Goal: Transaction & Acquisition: Purchase product/service

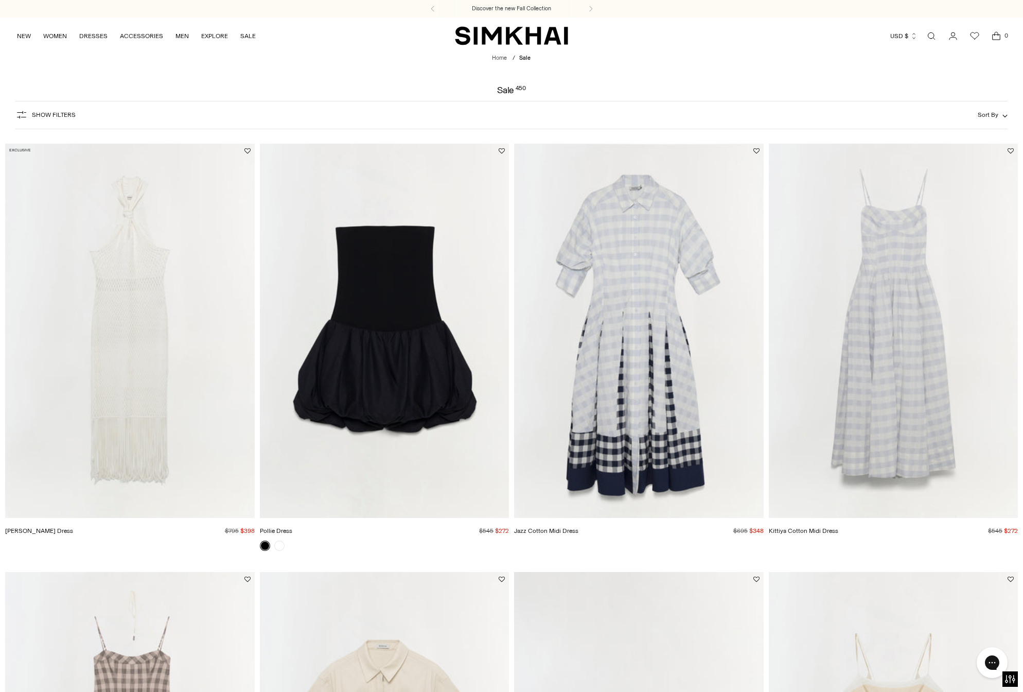
click at [67, 112] on span "Show Filters" at bounding box center [54, 114] width 44 height 7
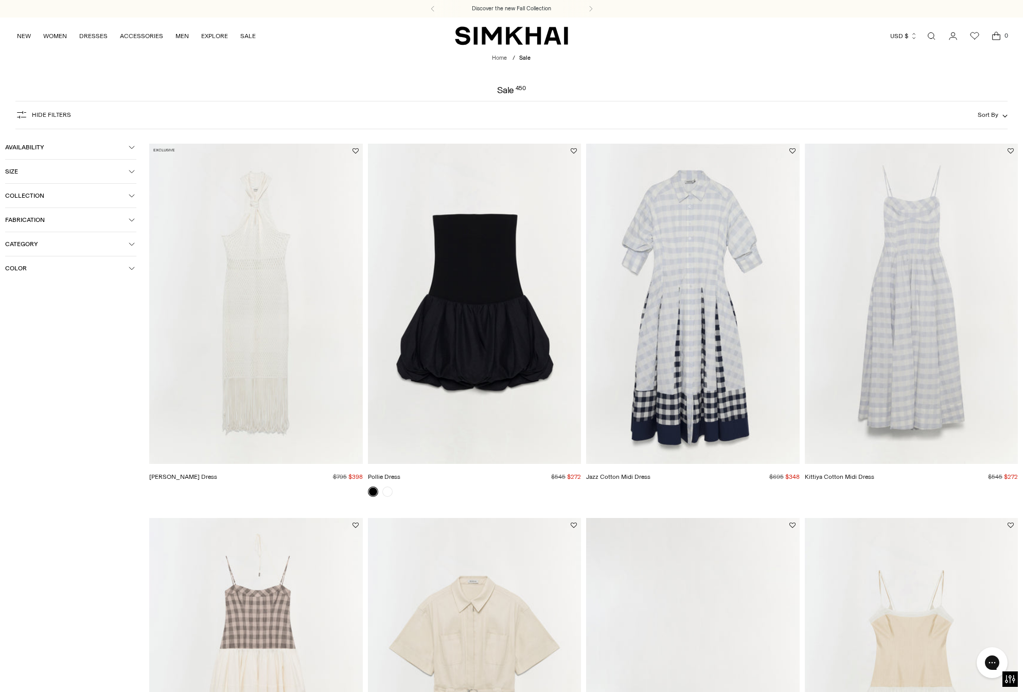
click at [74, 174] on span "Size" at bounding box center [67, 171] width 124 height 7
click at [73, 191] on div "S" at bounding box center [71, 192] width 40 height 15
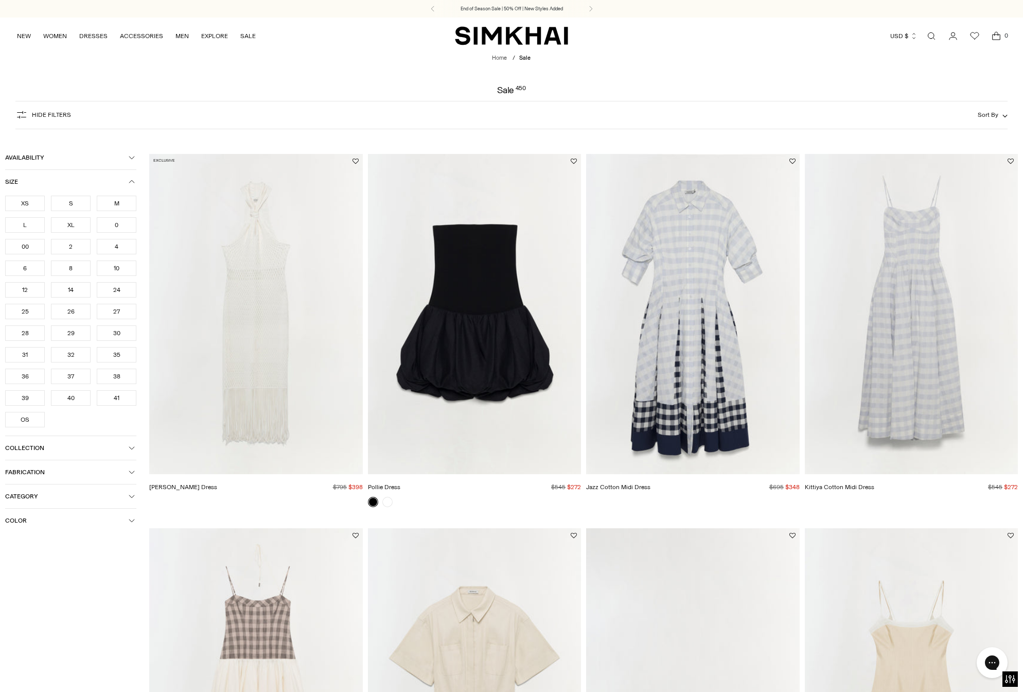
click at [27, 203] on div "XS" at bounding box center [25, 203] width 40 height 15
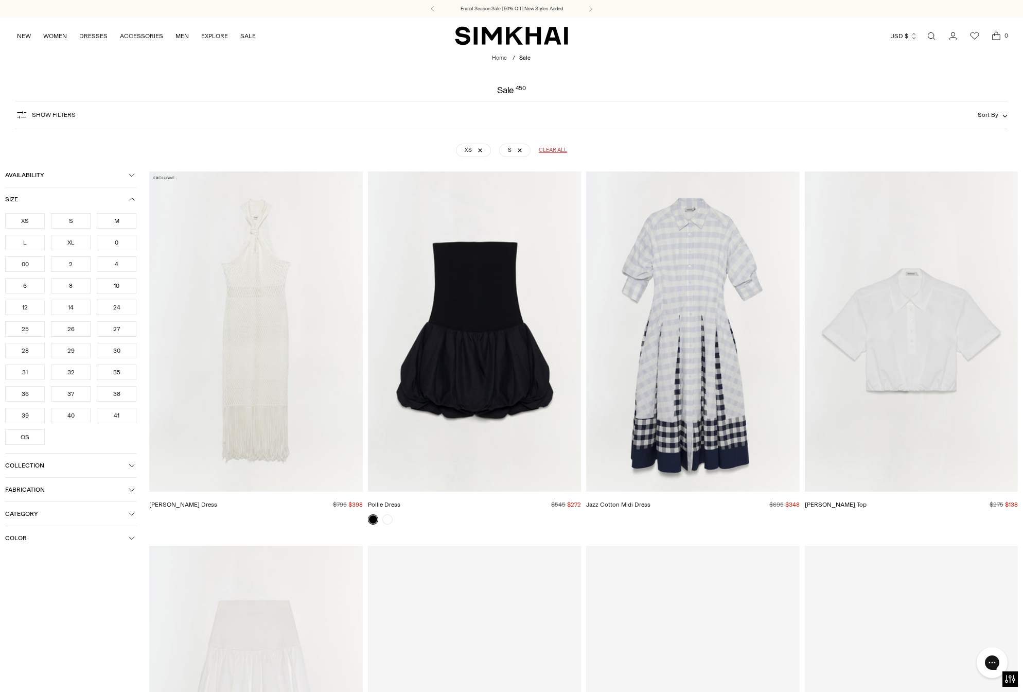
click at [31, 314] on ul "XS S M L XL 0 00 2 4 6 8 10 12 14 24 25 26 27 28 29 30" at bounding box center [70, 329] width 131 height 232
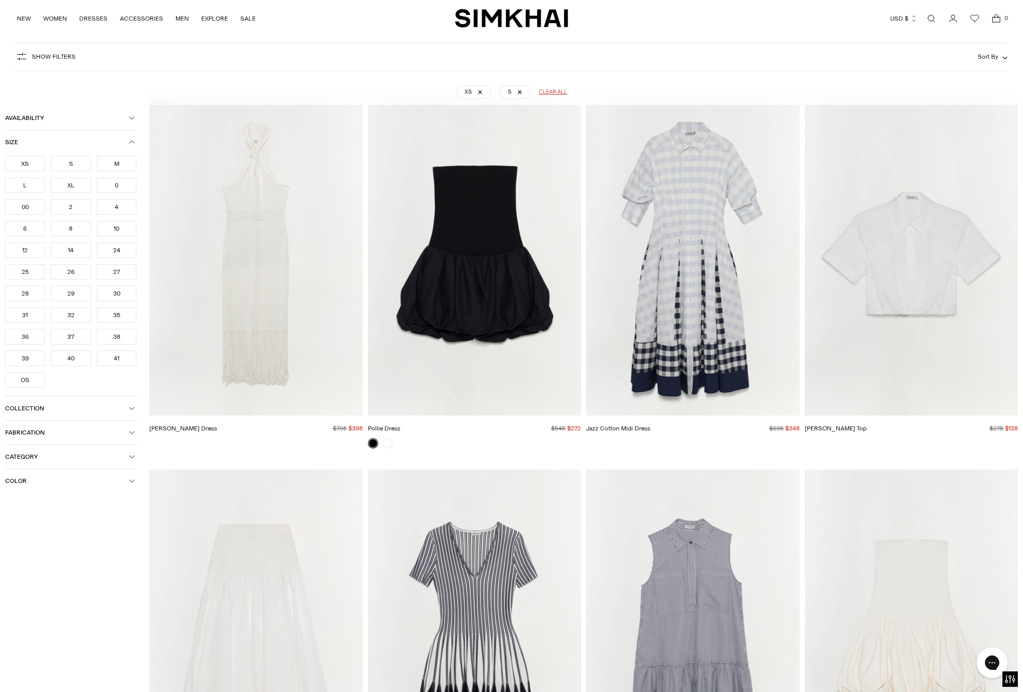
click at [25, 270] on div "25" at bounding box center [25, 271] width 40 height 15
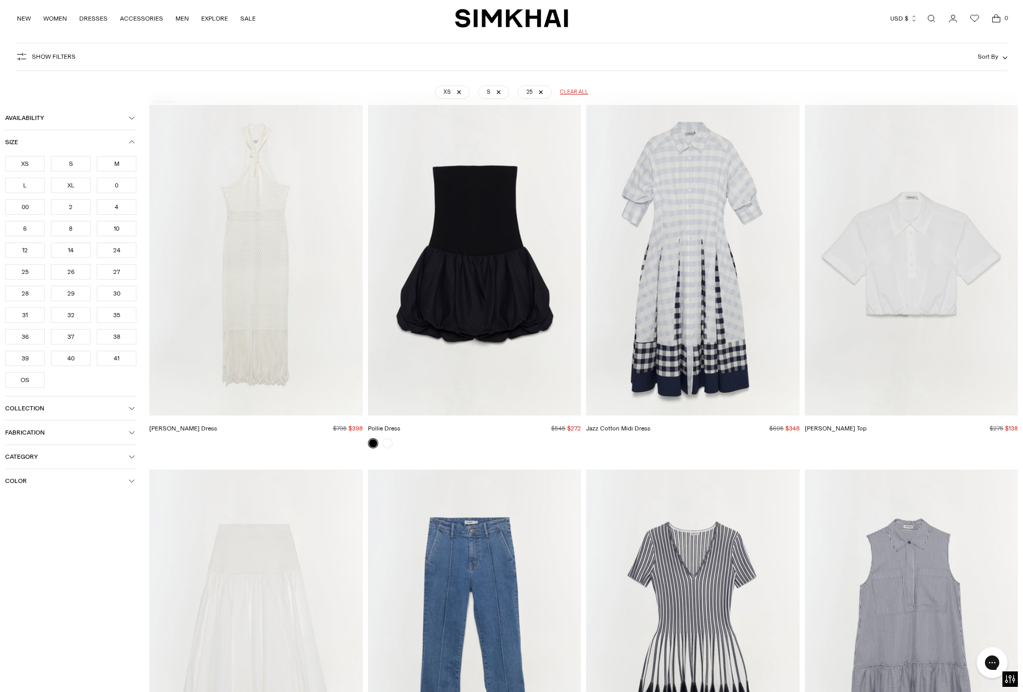
click at [81, 277] on div "26" at bounding box center [71, 271] width 40 height 15
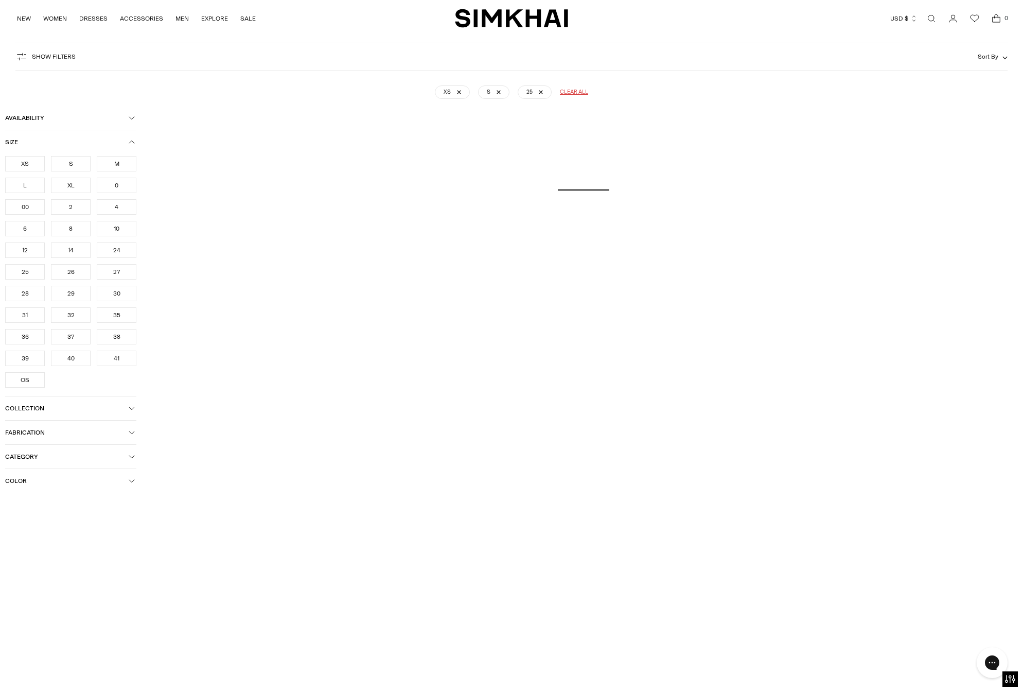
click at [247, 93] on div "XS S 25 Clear all" at bounding box center [511, 88] width 930 height 26
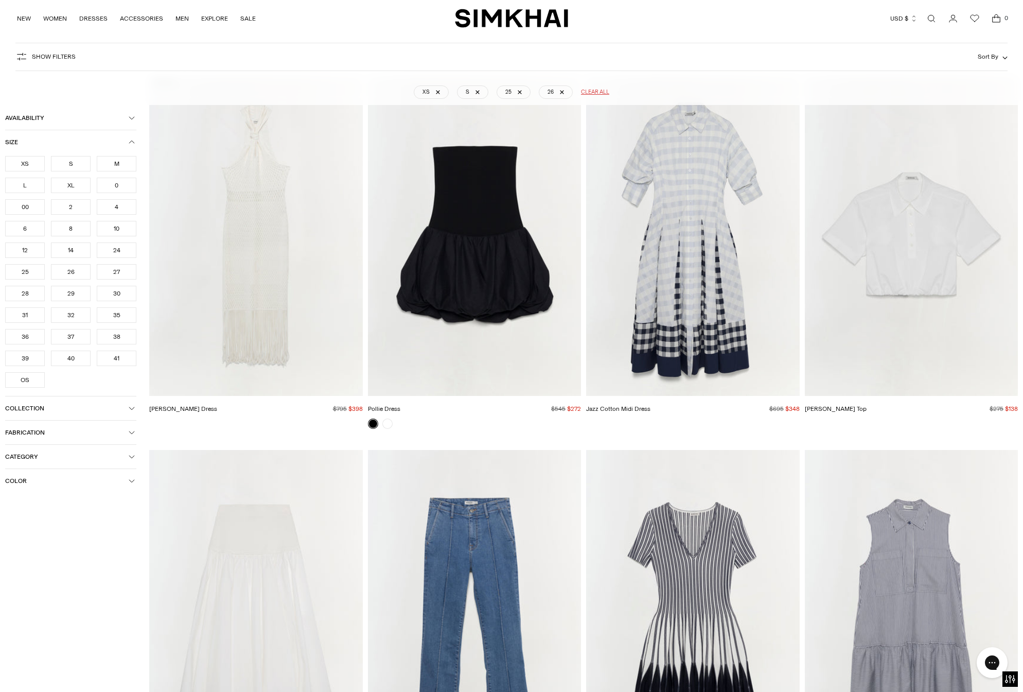
scroll to position [97, 0]
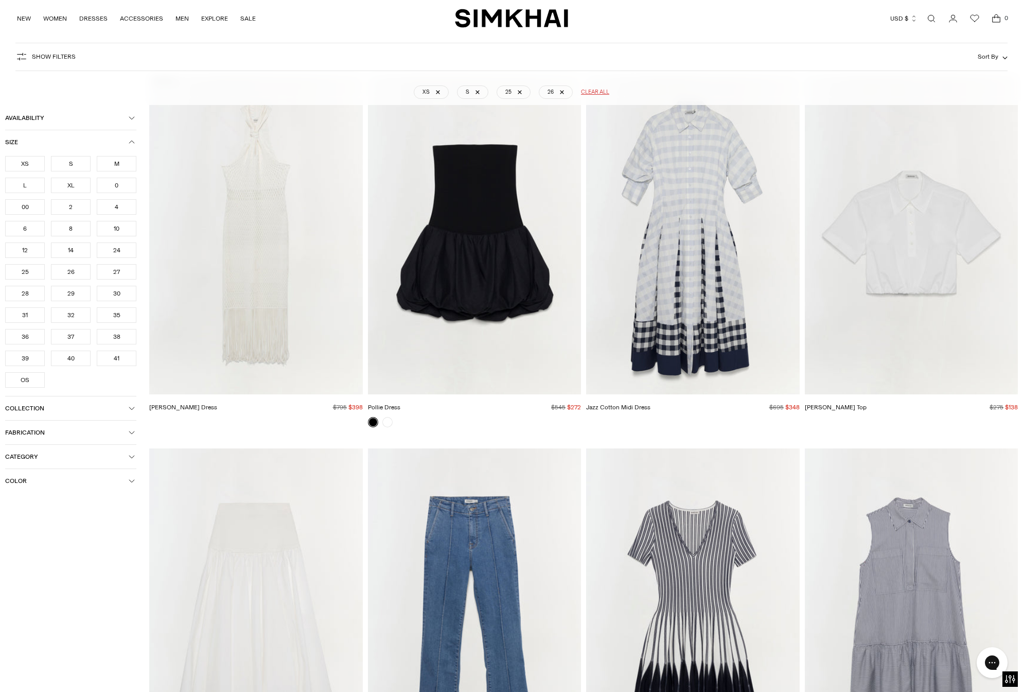
click at [0, 0] on img "Nicky Cotton Top" at bounding box center [0, 0] width 0 height 0
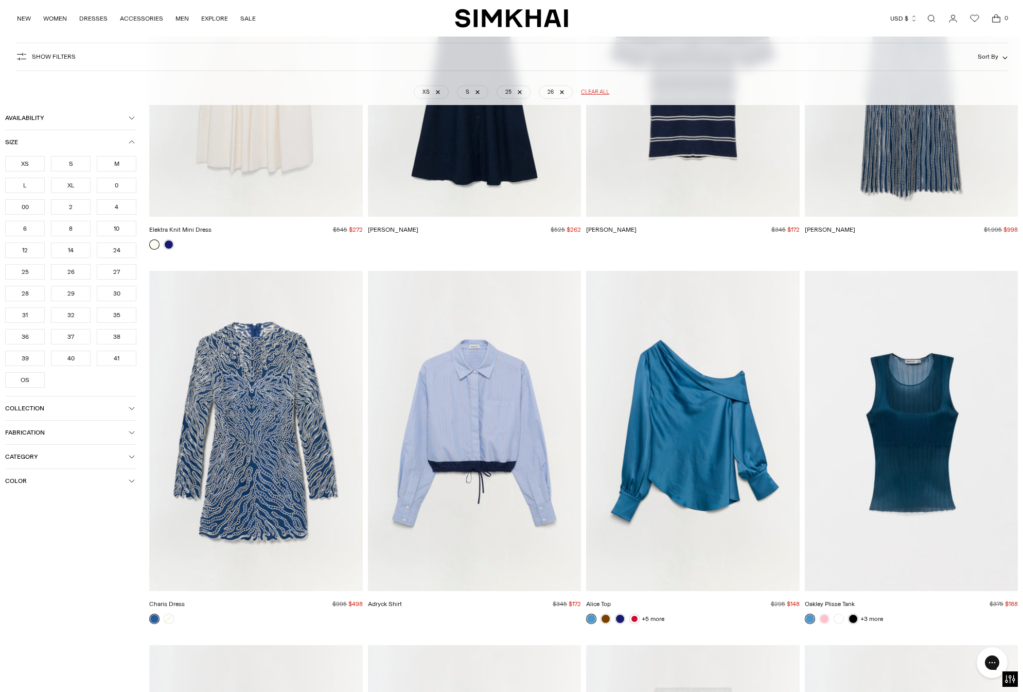
scroll to position [1512, 0]
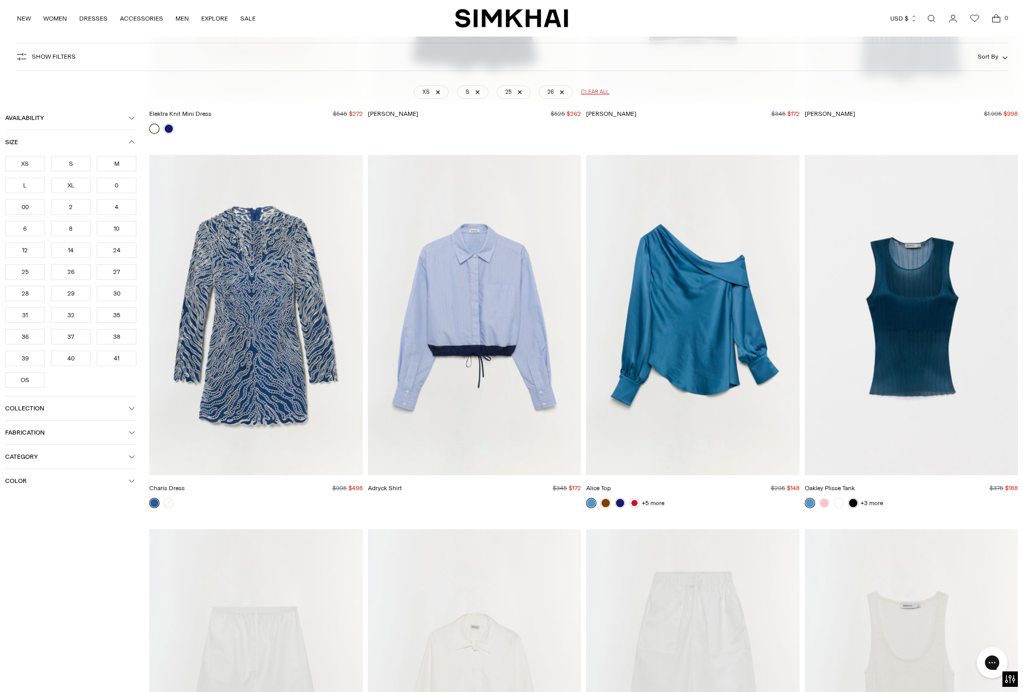
click at [0, 0] on img "Adryck Shirt" at bounding box center [0, 0] width 0 height 0
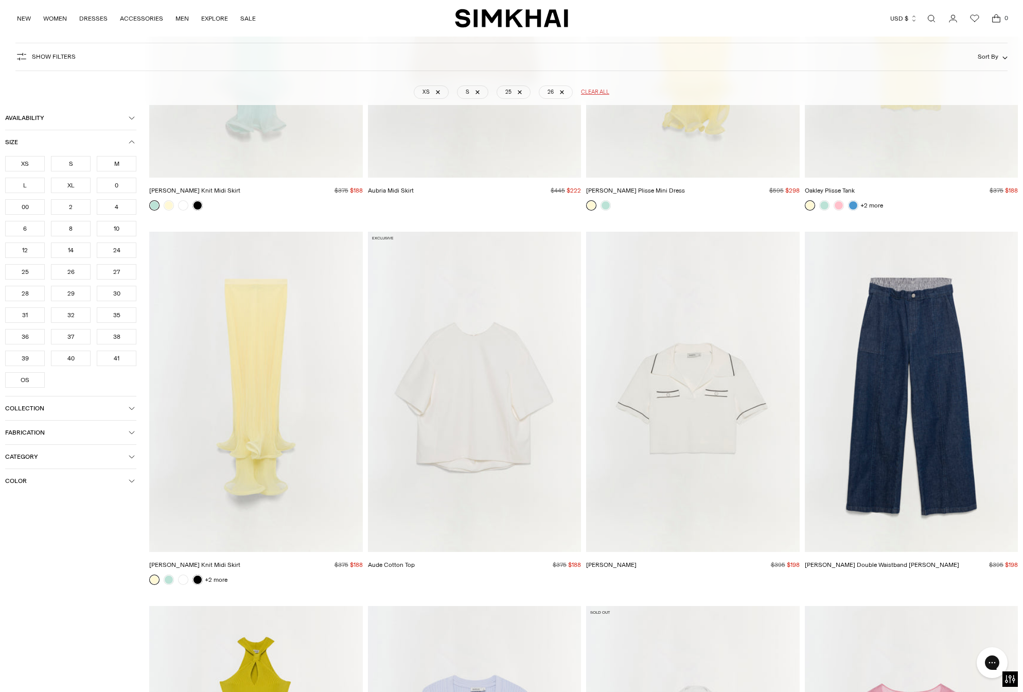
scroll to position [2933, 0]
click at [0, 0] on img "Margaret Knit Polo" at bounding box center [0, 0] width 0 height 0
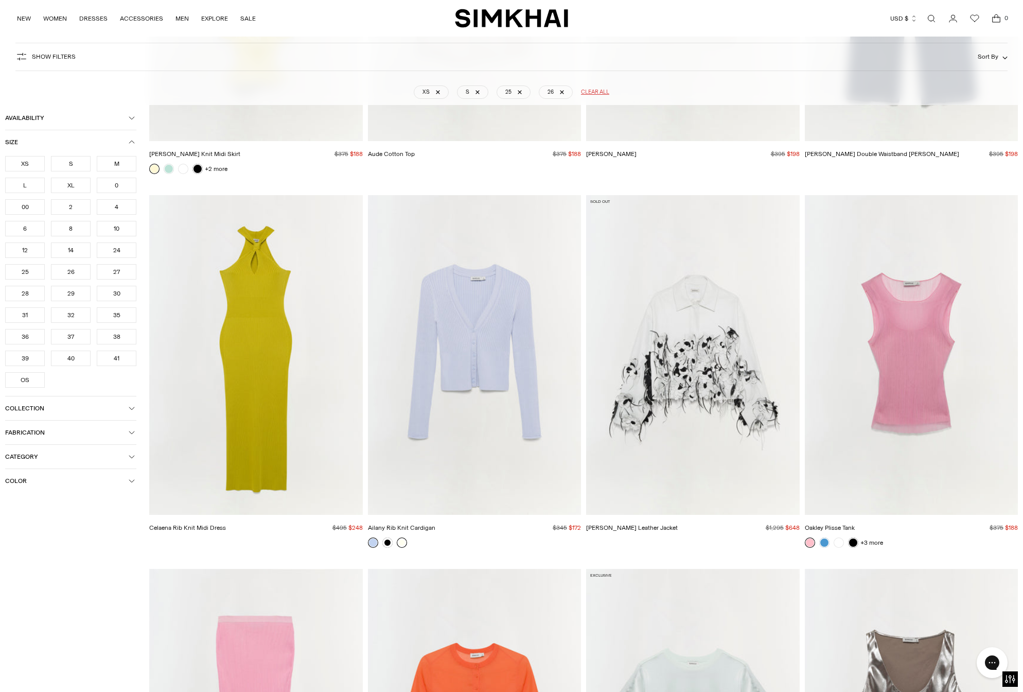
click at [404, 542] on link at bounding box center [402, 542] width 10 height 10
click at [0, 0] on img "Ailany Rib Knit Cardigan" at bounding box center [0, 0] width 0 height 0
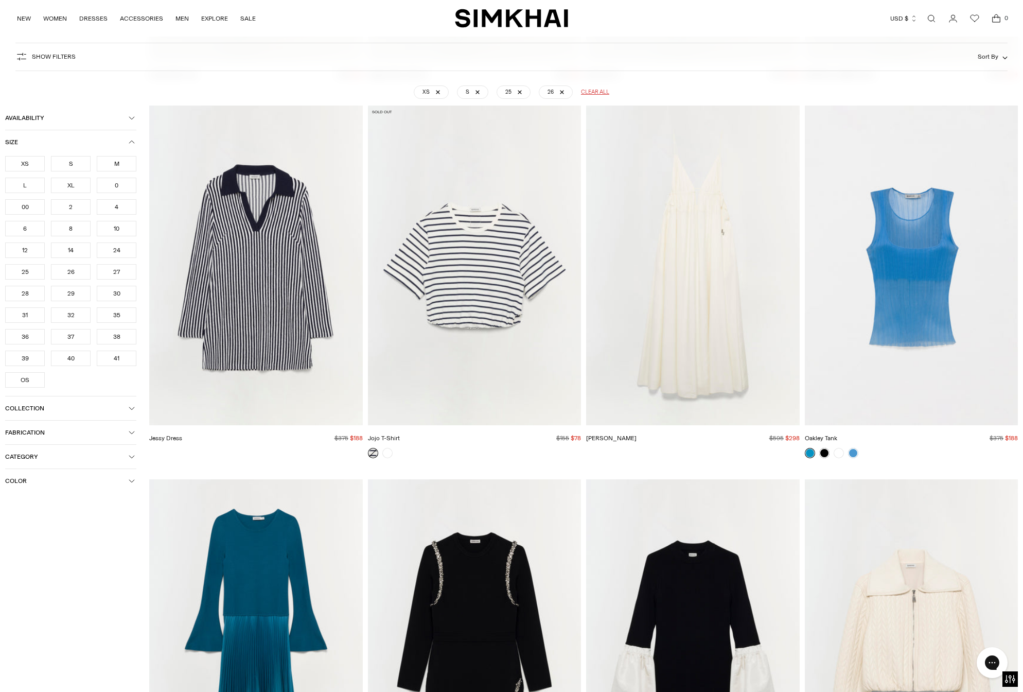
scroll to position [5153, 0]
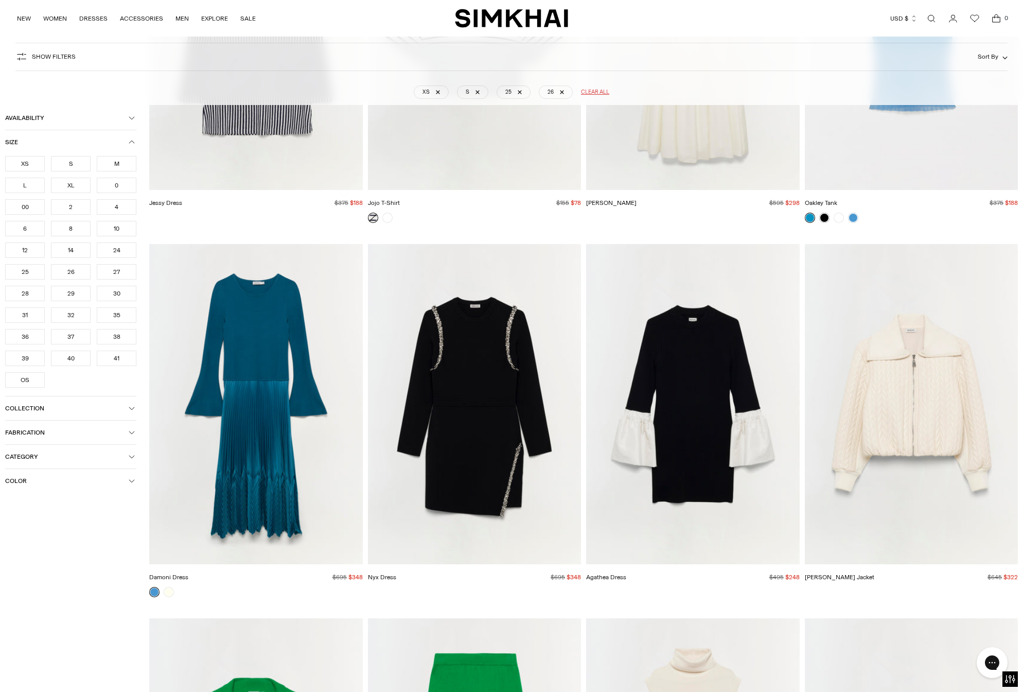
click at [0, 0] on img "Palmer Jacket" at bounding box center [0, 0] width 0 height 0
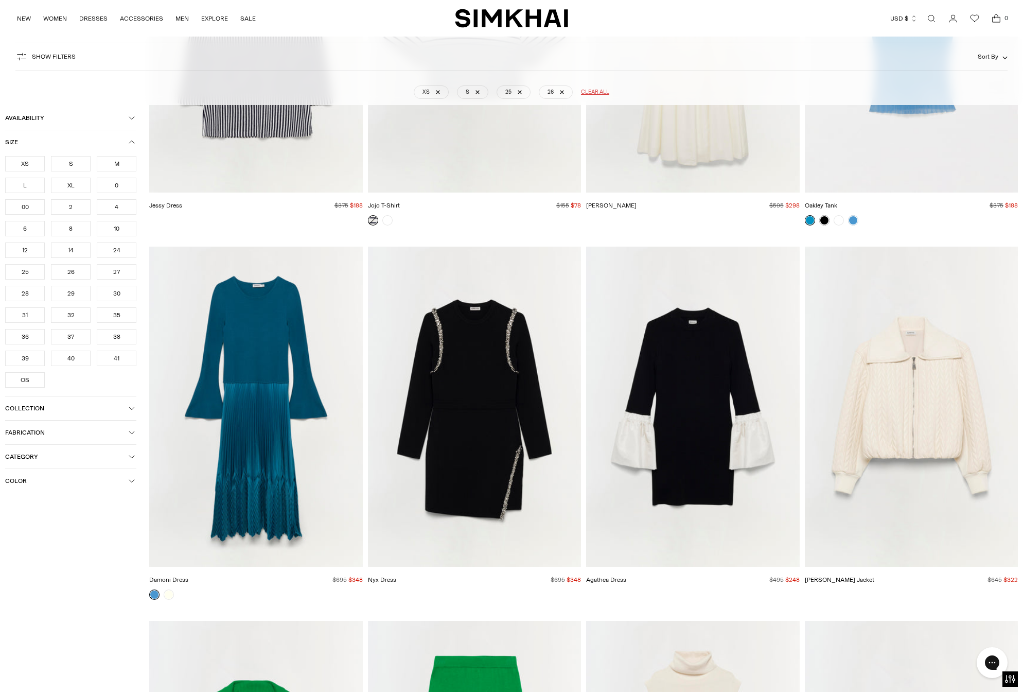
click at [0, 0] on img "Palmer Jacket" at bounding box center [0, 0] width 0 height 0
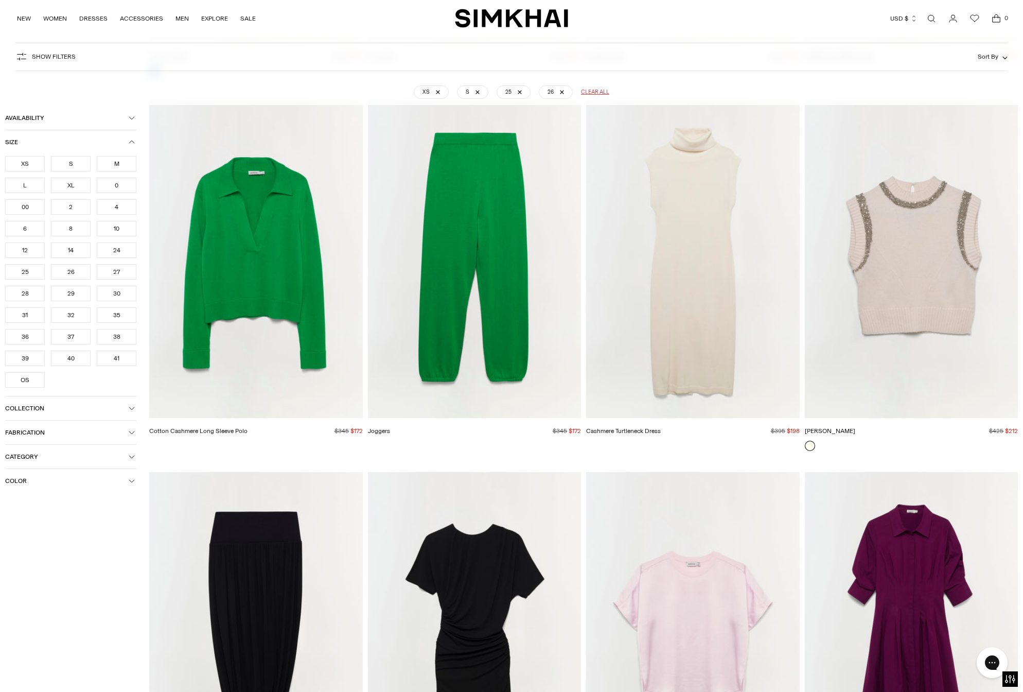
scroll to position [5672, 0]
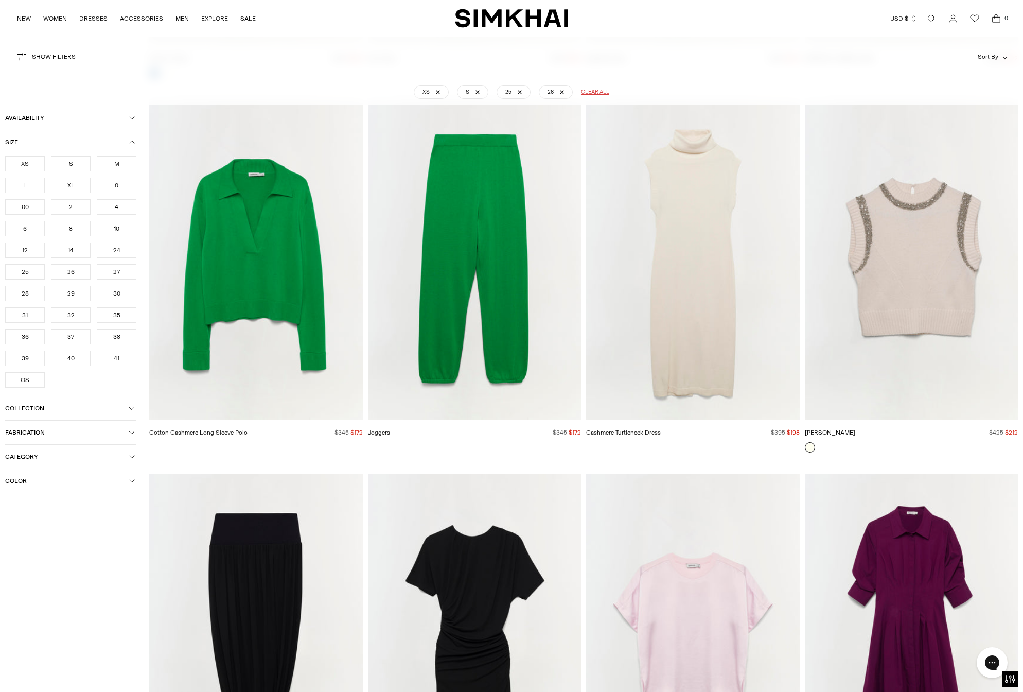
click at [307, 448] on div at bounding box center [256, 446] width 214 height 9
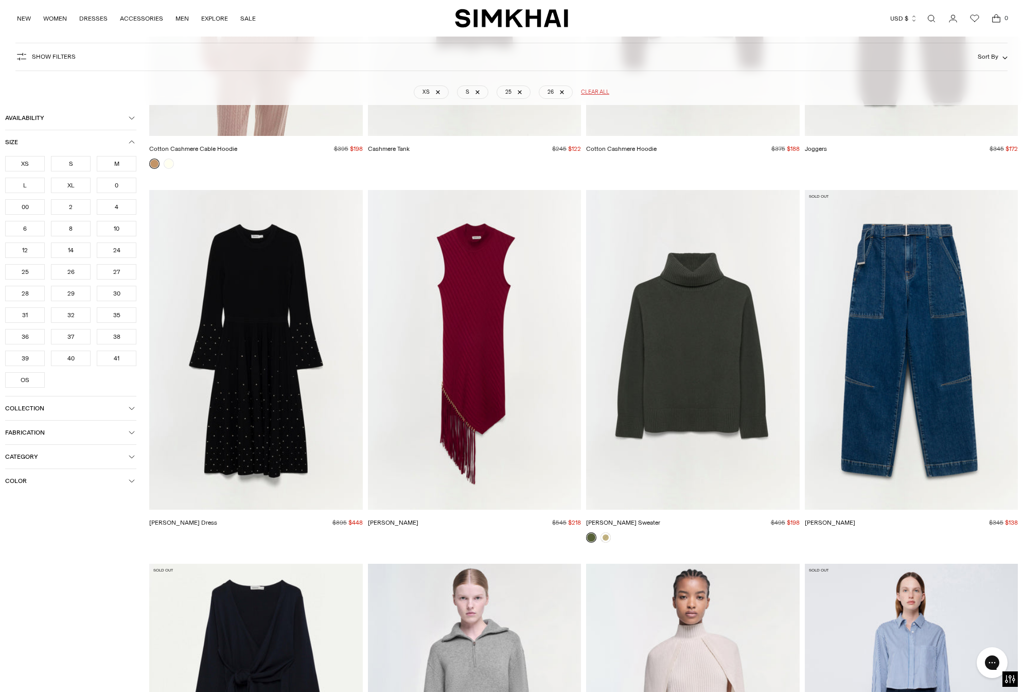
scroll to position [7854, 0]
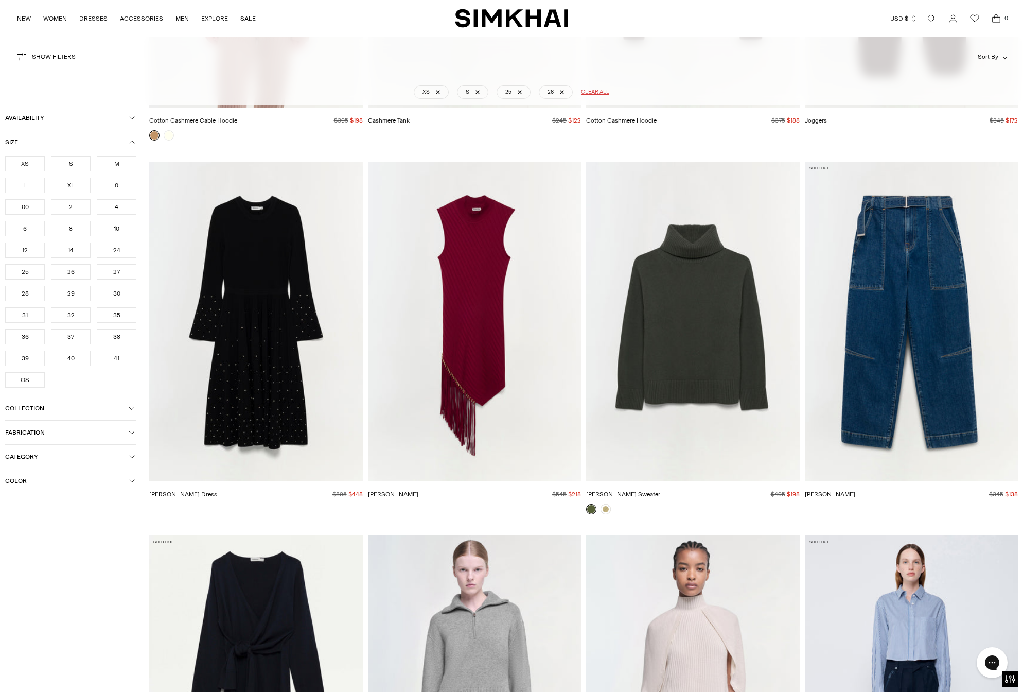
click at [0, 0] on img "Katy Cashmere Sweater" at bounding box center [0, 0] width 0 height 0
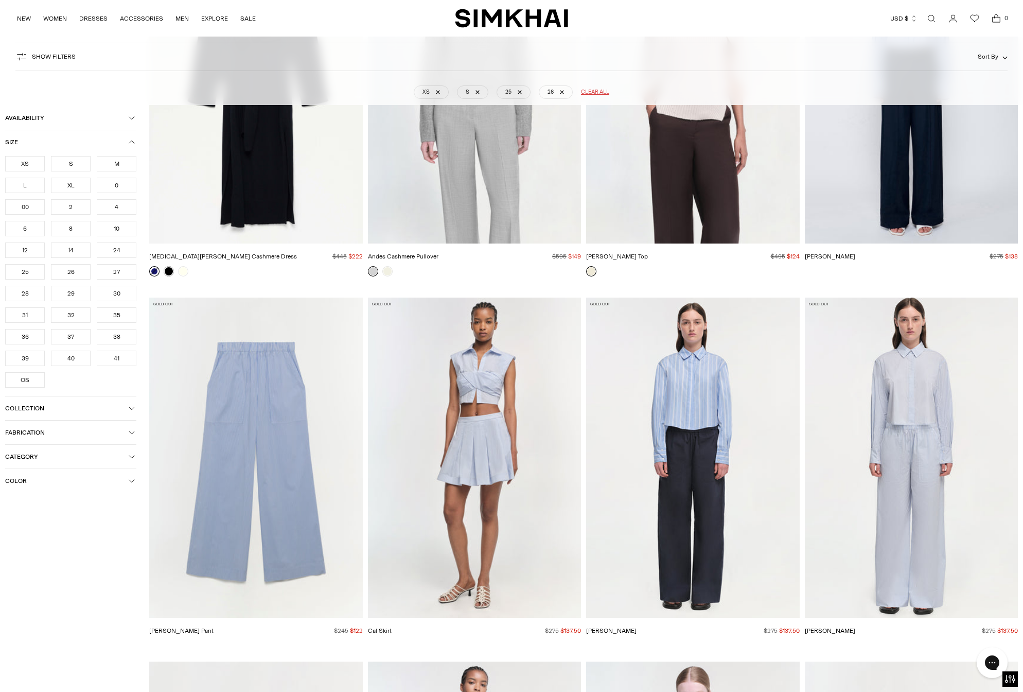
scroll to position [8616, 0]
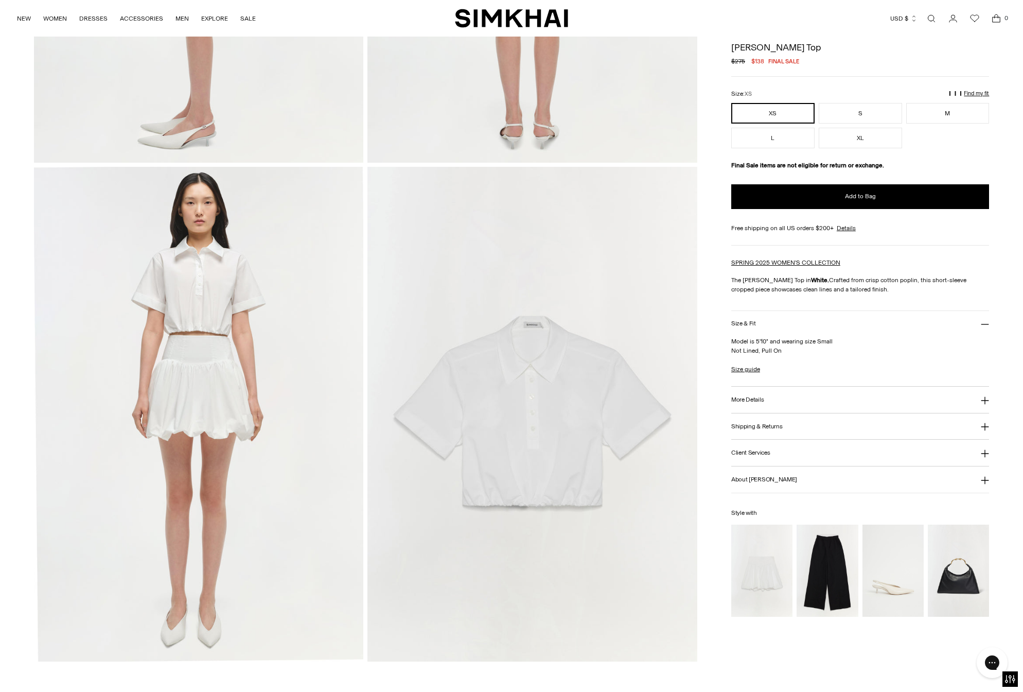
scroll to position [904, 0]
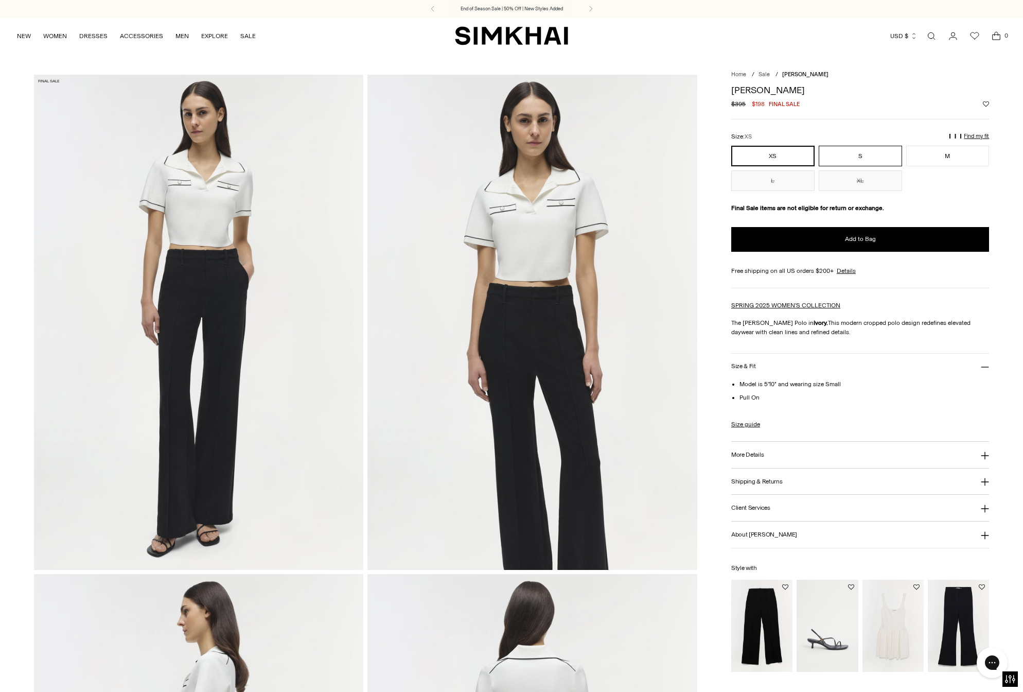
click at [876, 155] on button "S" at bounding box center [860, 156] width 83 height 21
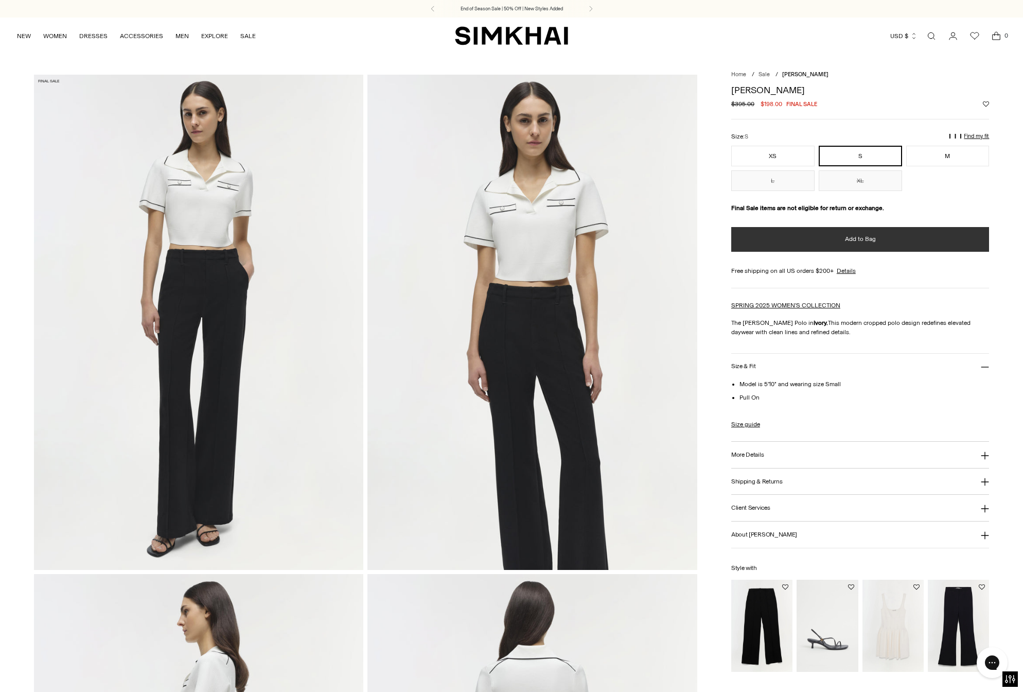
click at [891, 241] on button "Add to Bag" at bounding box center [860, 239] width 258 height 25
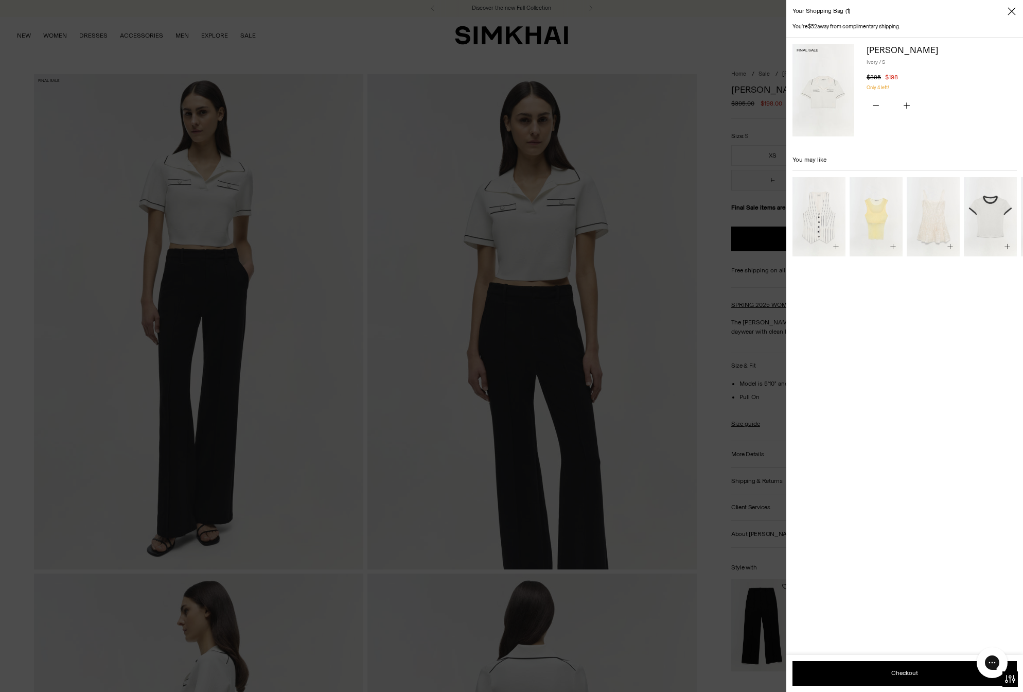
click at [418, 431] on div at bounding box center [511, 346] width 1023 height 692
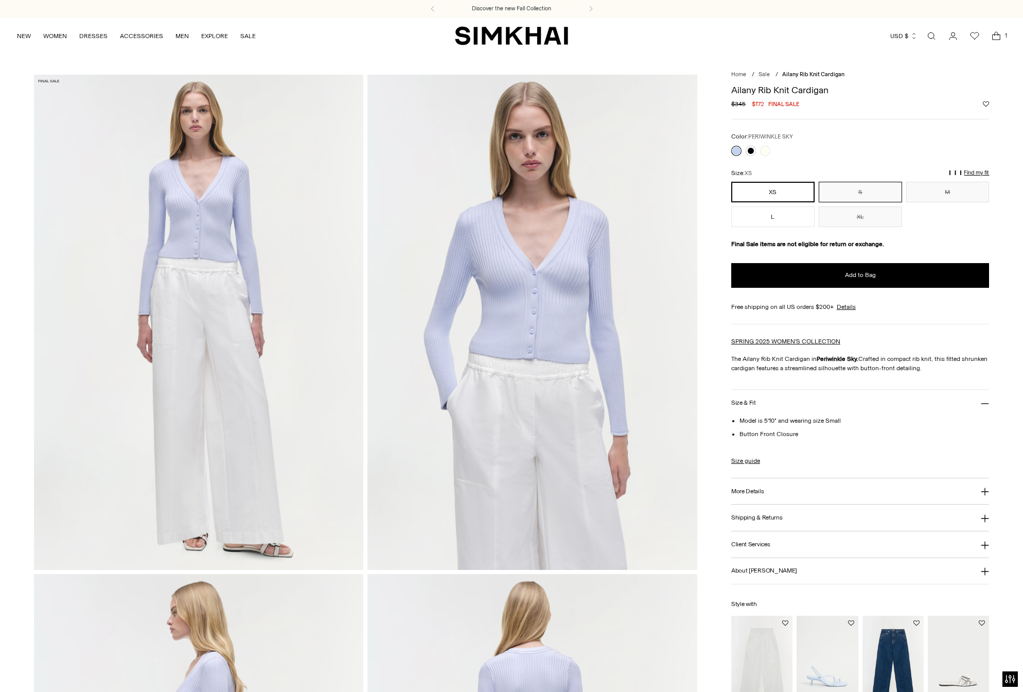
click at [857, 194] on button "S" at bounding box center [860, 192] width 83 height 21
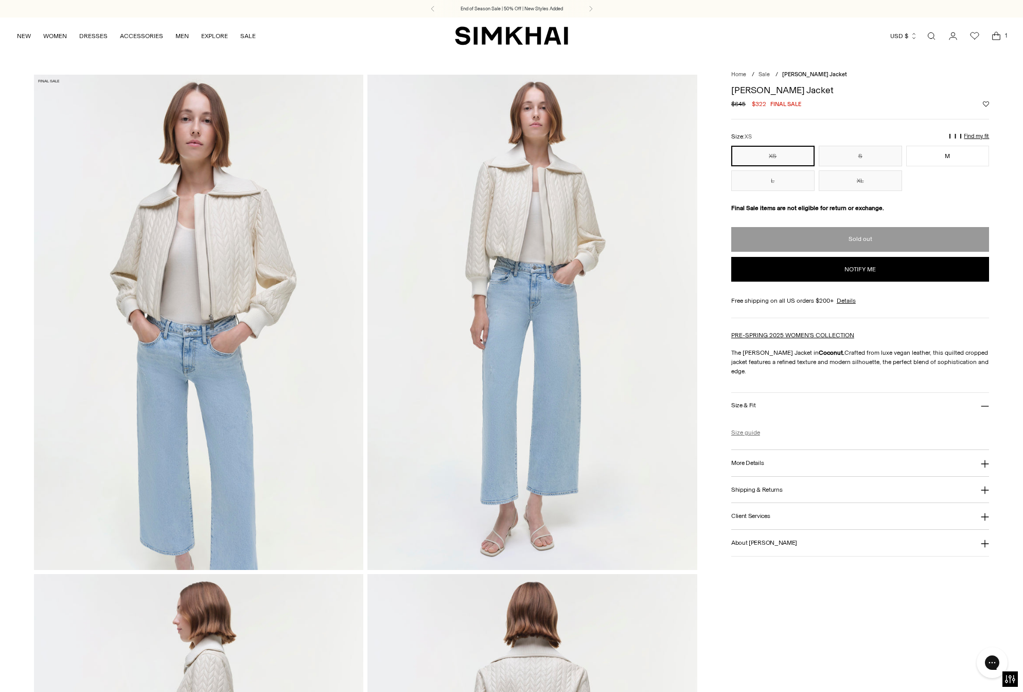
click at [749, 428] on link "Size guide" at bounding box center [745, 432] width 29 height 9
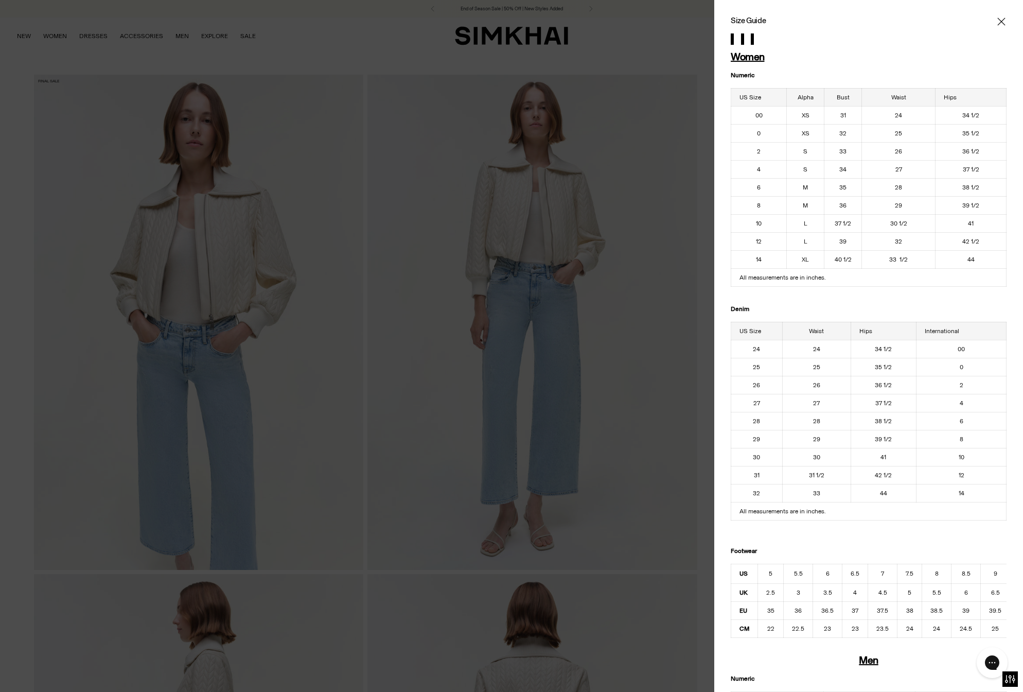
click at [1005, 22] on icon "Close" at bounding box center [1001, 21] width 8 height 10
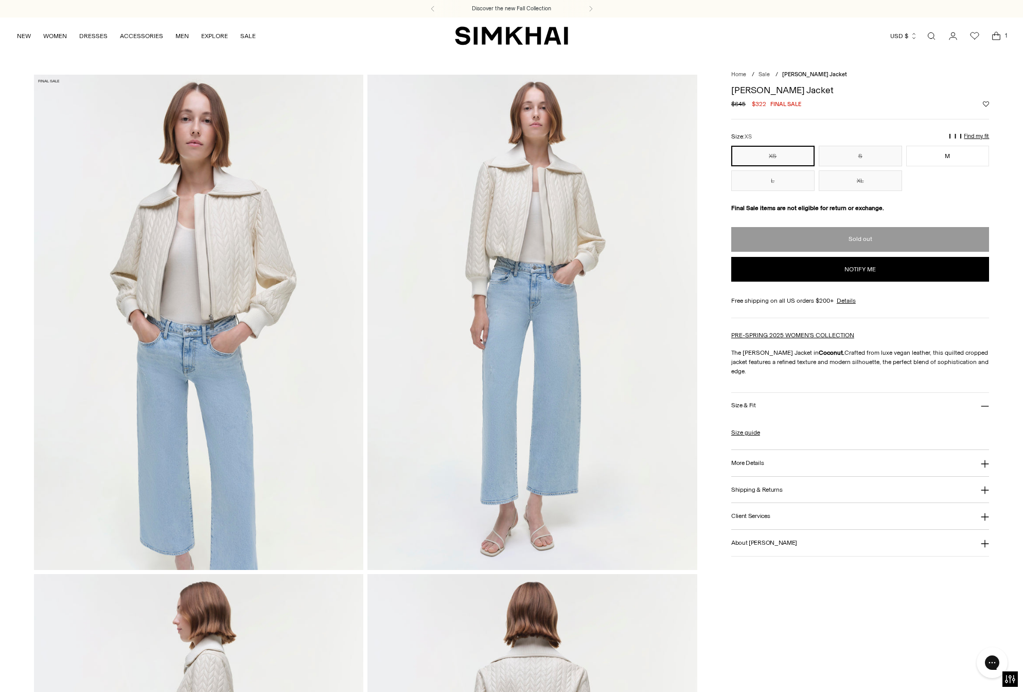
click at [924, 455] on button "More Details" at bounding box center [860, 463] width 258 height 26
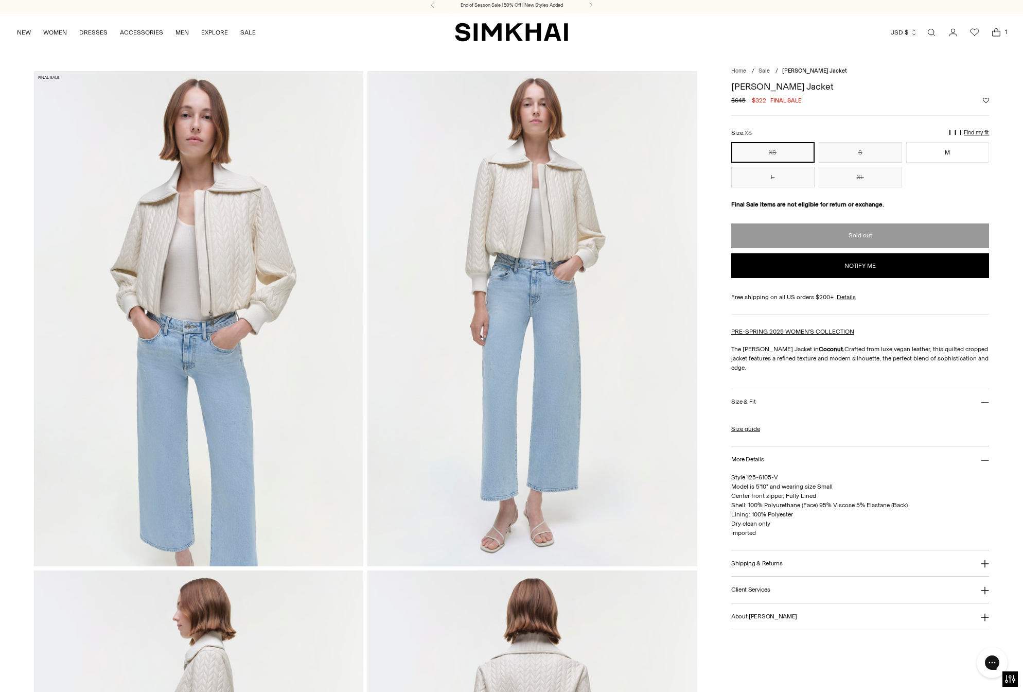
scroll to position [4, 0]
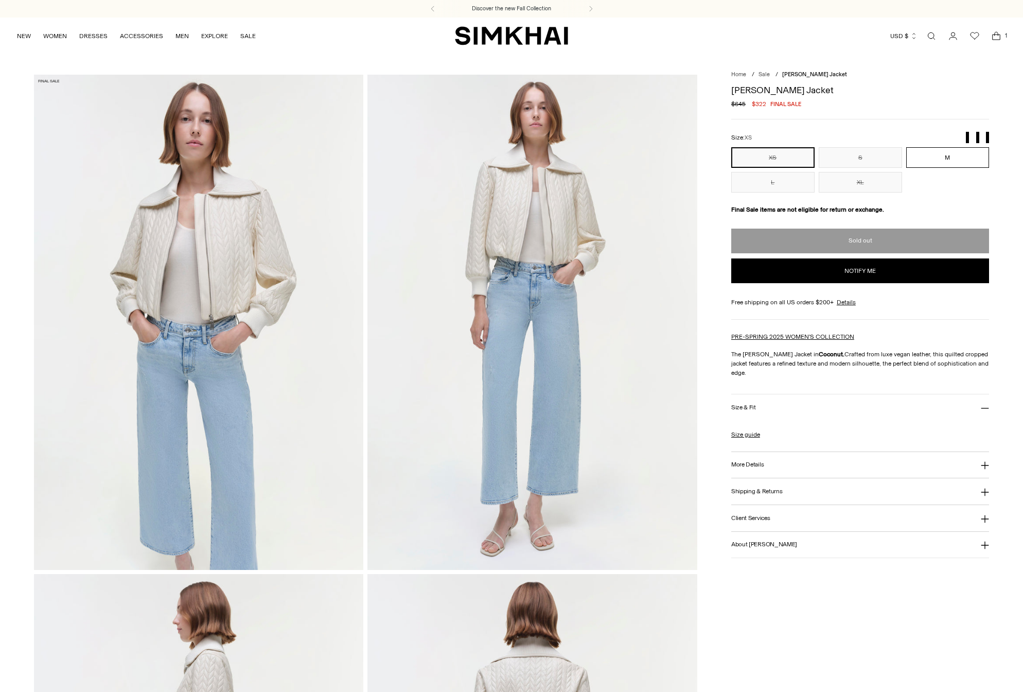
click at [939, 160] on button "M" at bounding box center [947, 157] width 83 height 21
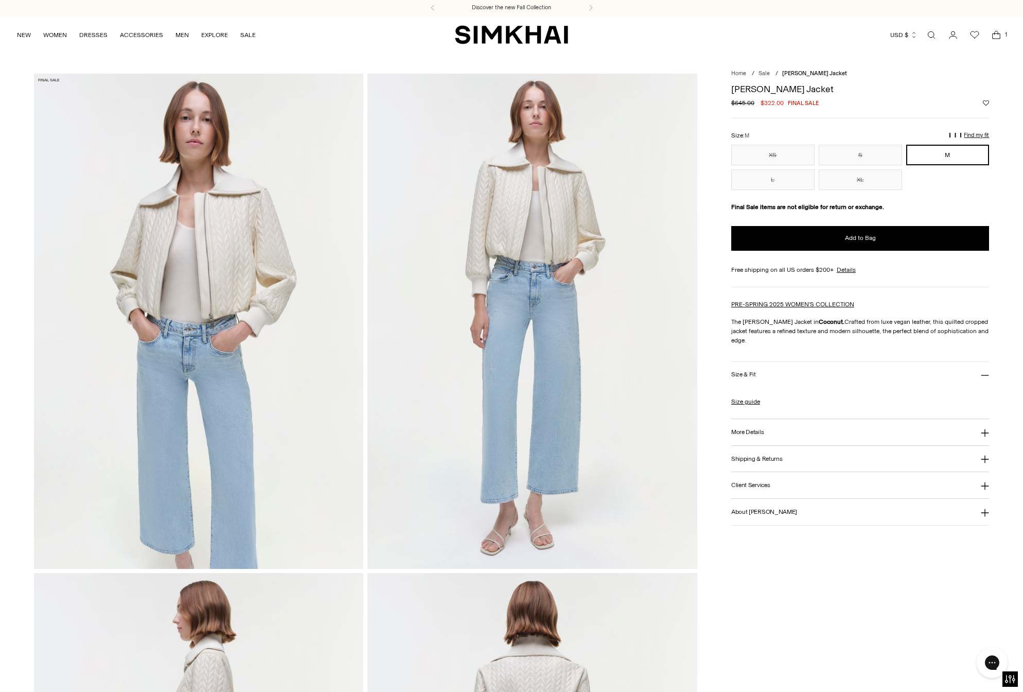
scroll to position [7, 0]
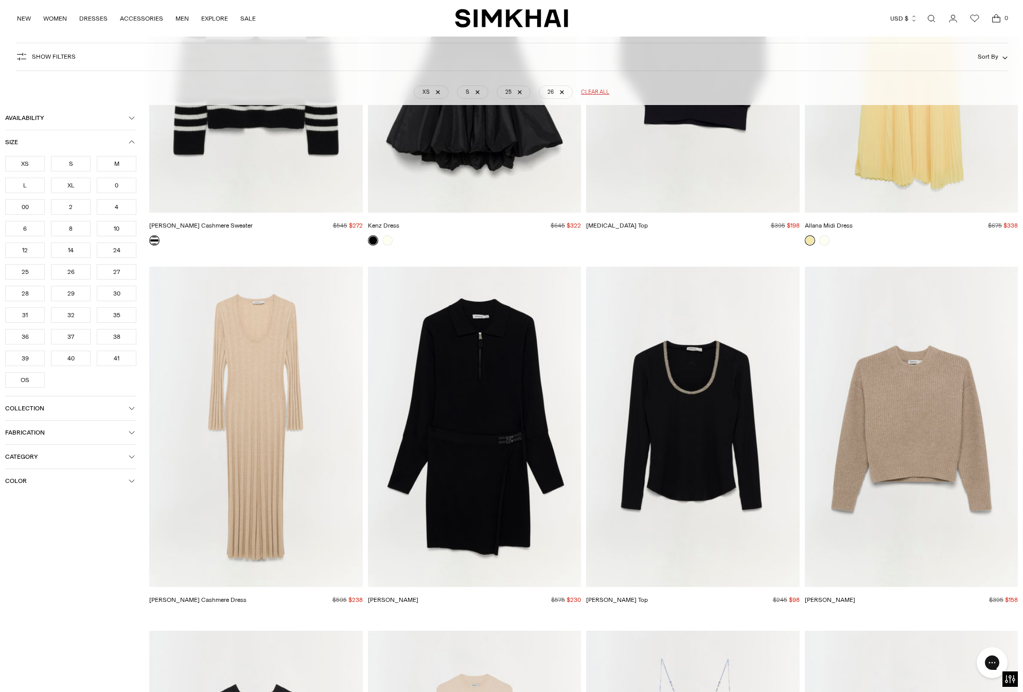
scroll to position [10427, 0]
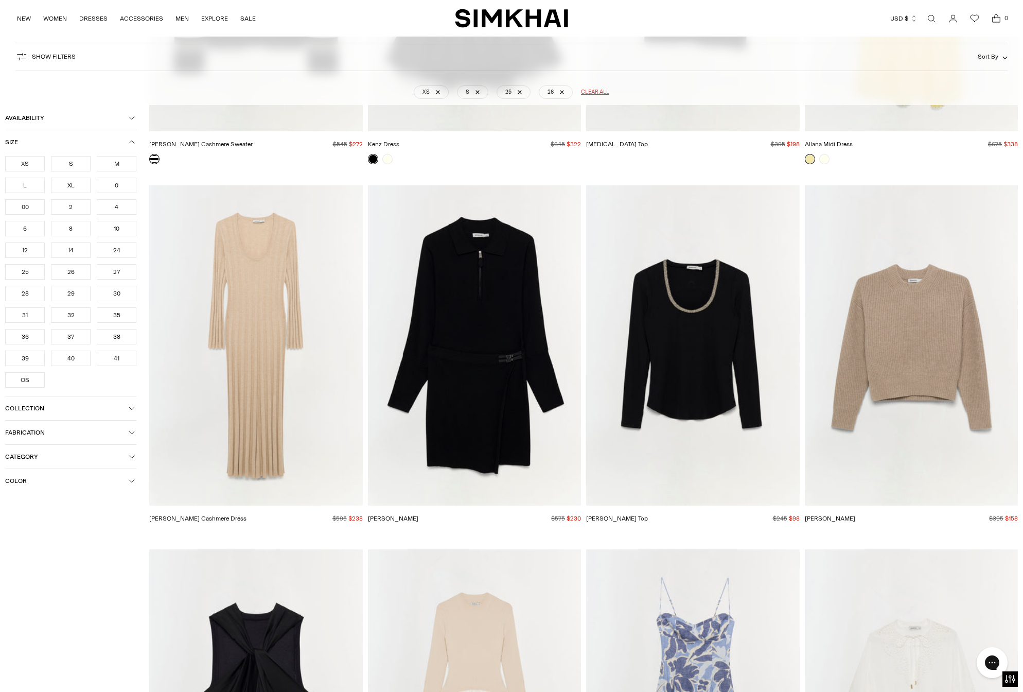
click at [0, 0] on img "Kogan Cashmere Dress" at bounding box center [0, 0] width 0 height 0
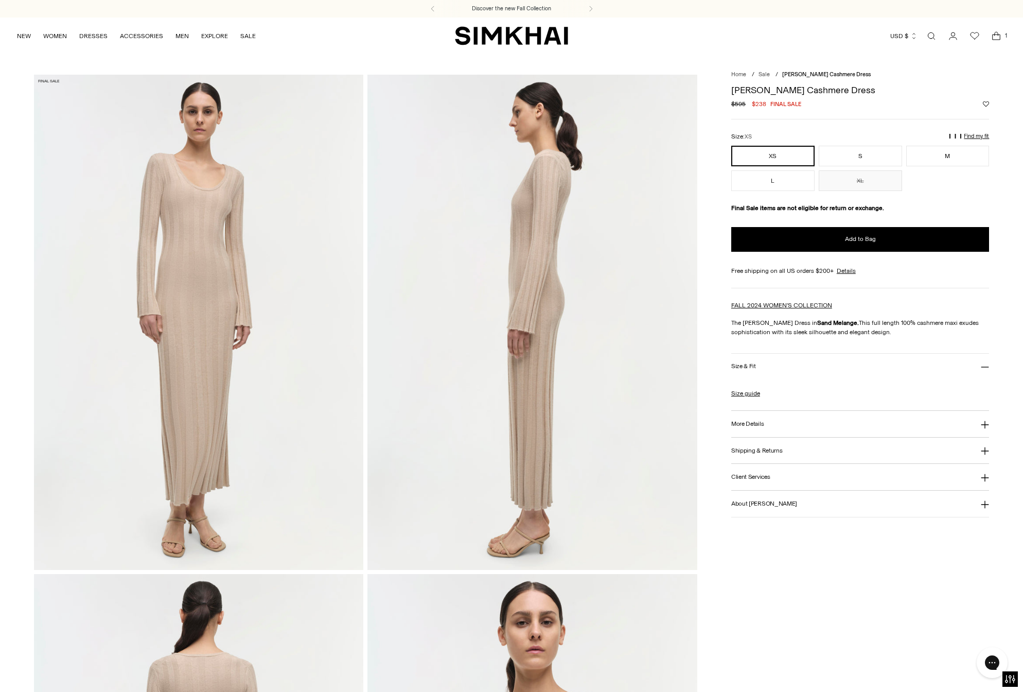
click at [840, 385] on div "Size guide Size Guide Women Numeric US Size Alpha Bust Waist Hips 00 XS 31 24 3…" at bounding box center [860, 394] width 258 height 31
click at [745, 393] on link "Size guide" at bounding box center [745, 393] width 29 height 9
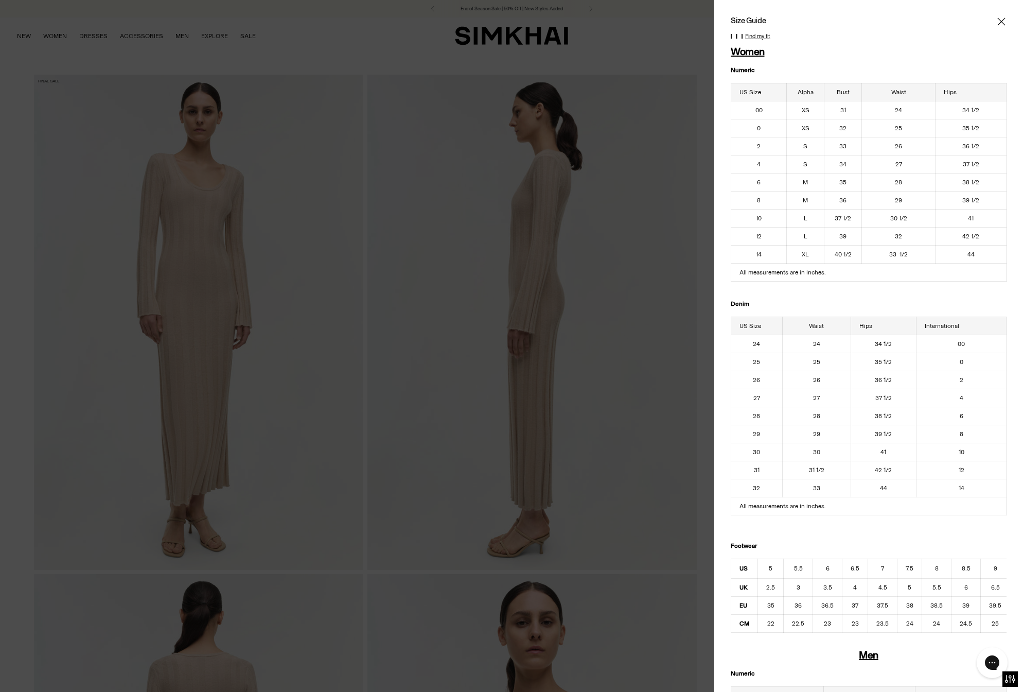
click at [996, 18] on div at bounding box center [869, 21] width 276 height 10
click at [1001, 19] on icon "Close" at bounding box center [1001, 21] width 8 height 10
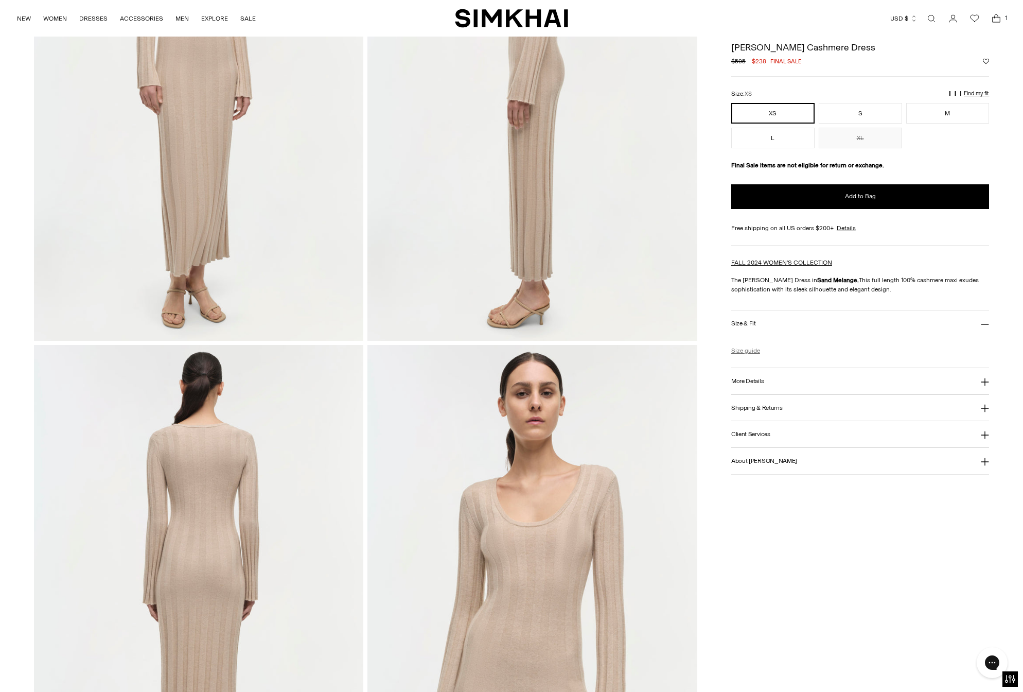
scroll to position [170, 0]
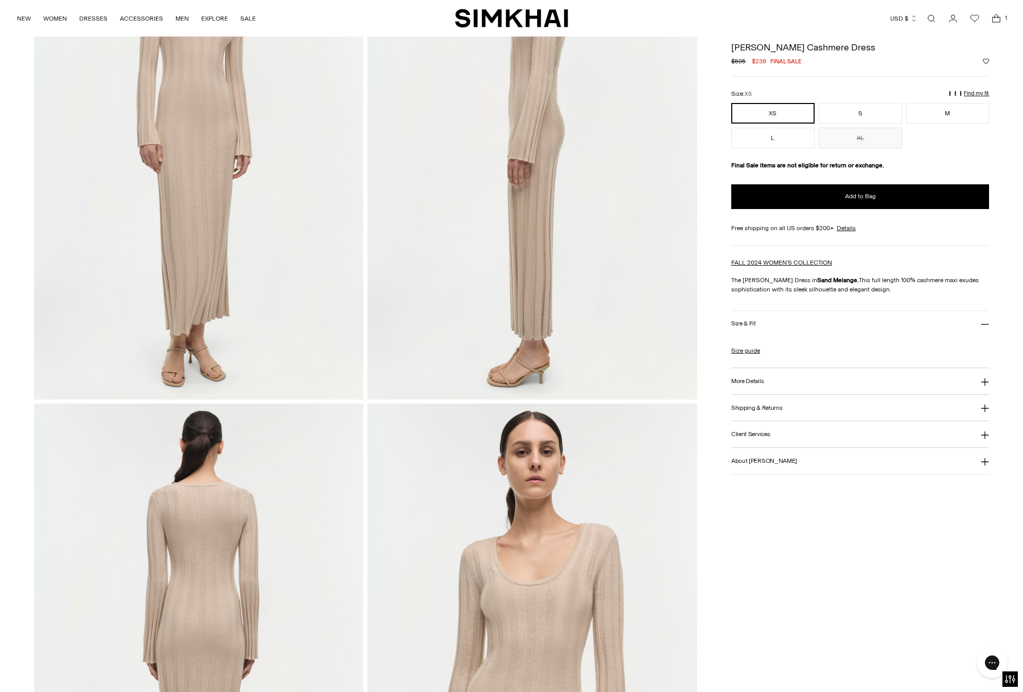
click at [775, 384] on button "More Details" at bounding box center [860, 381] width 258 height 26
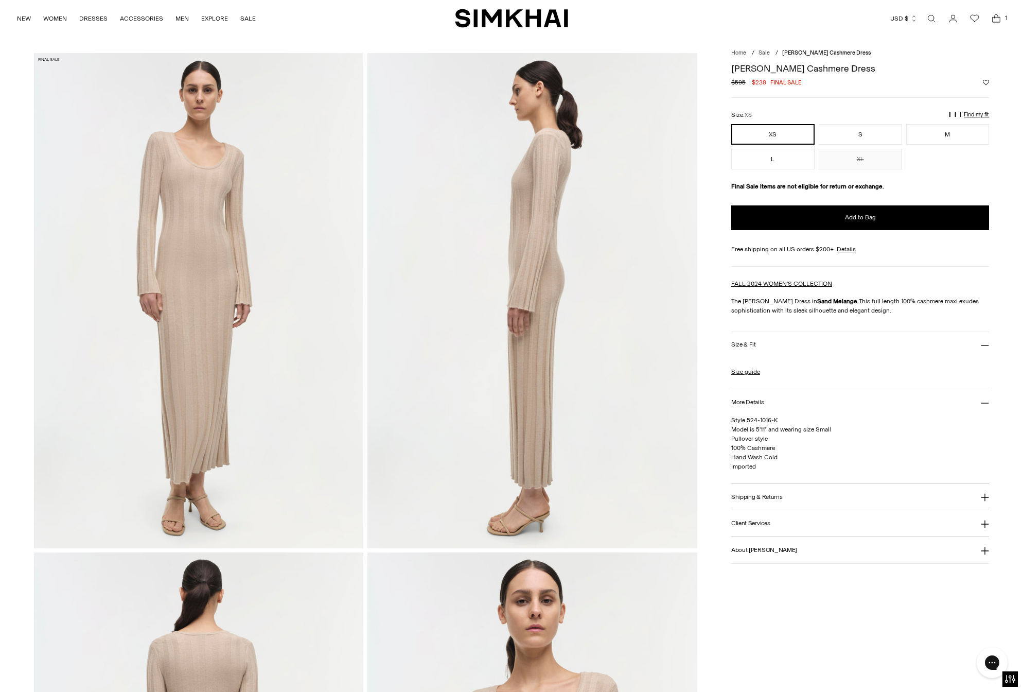
scroll to position [0, 0]
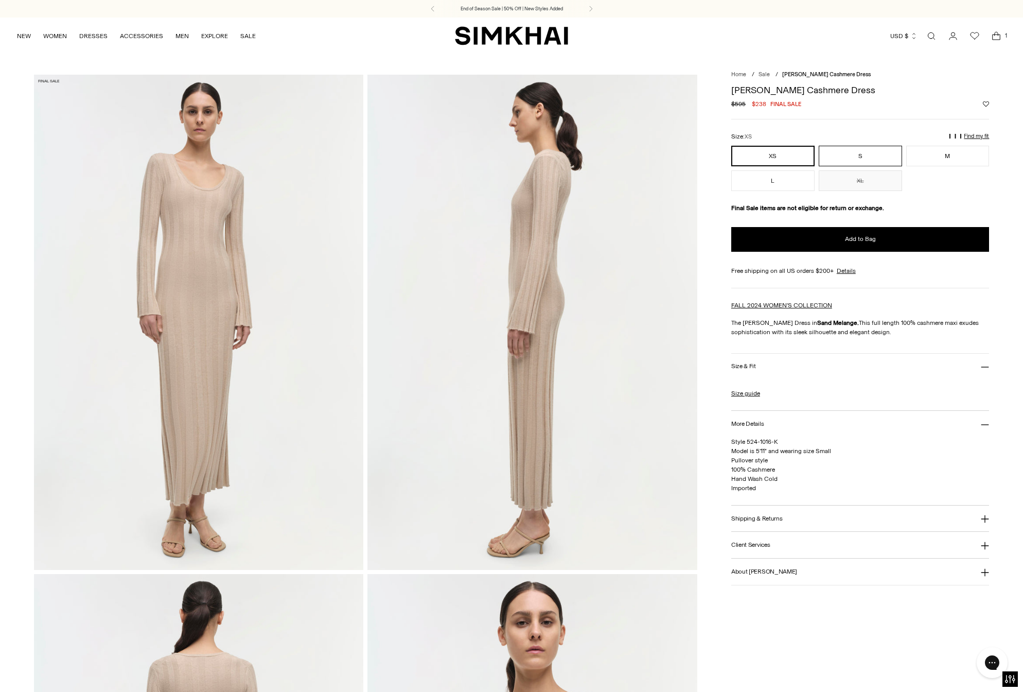
click at [880, 152] on button "S" at bounding box center [860, 156] width 83 height 21
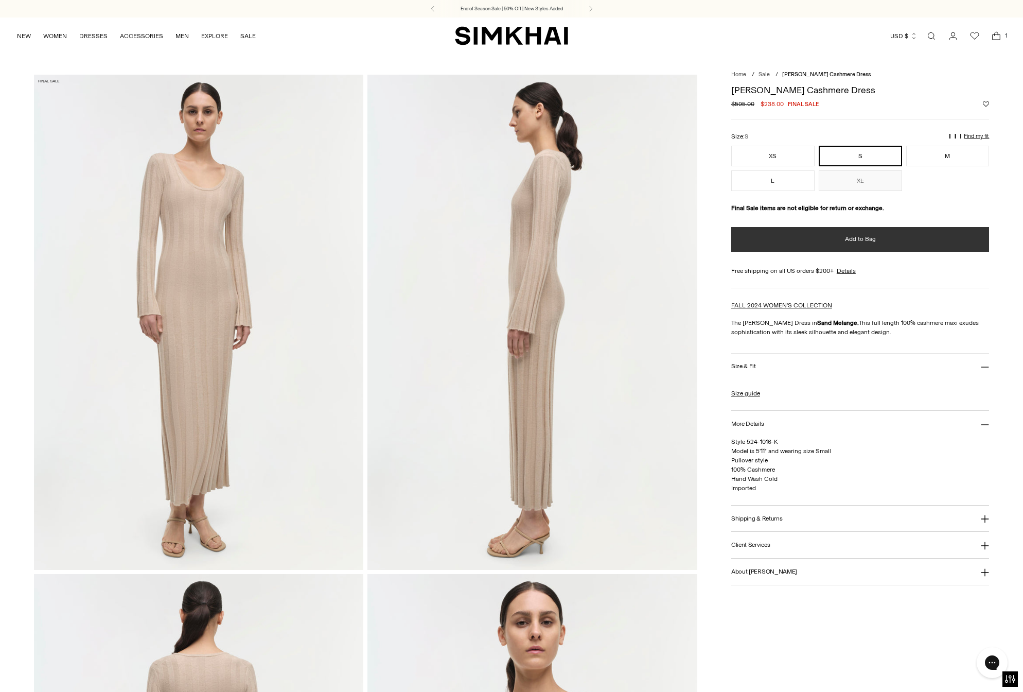
click at [894, 231] on button "Add to Bag" at bounding box center [860, 239] width 258 height 25
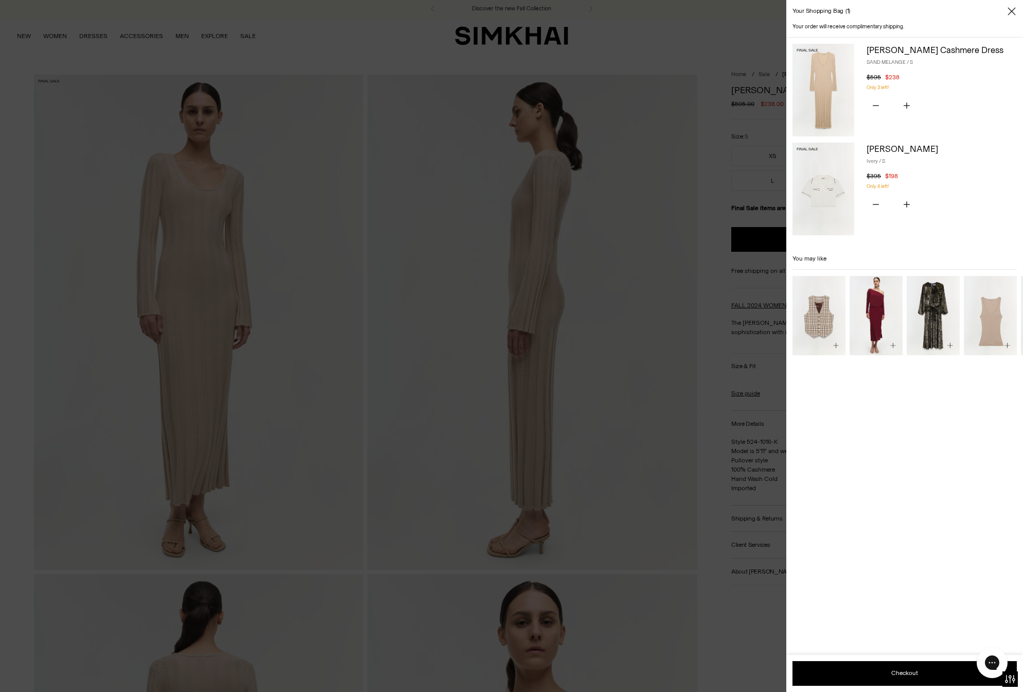
click at [1011, 10] on icon "Close" at bounding box center [1012, 11] width 8 height 10
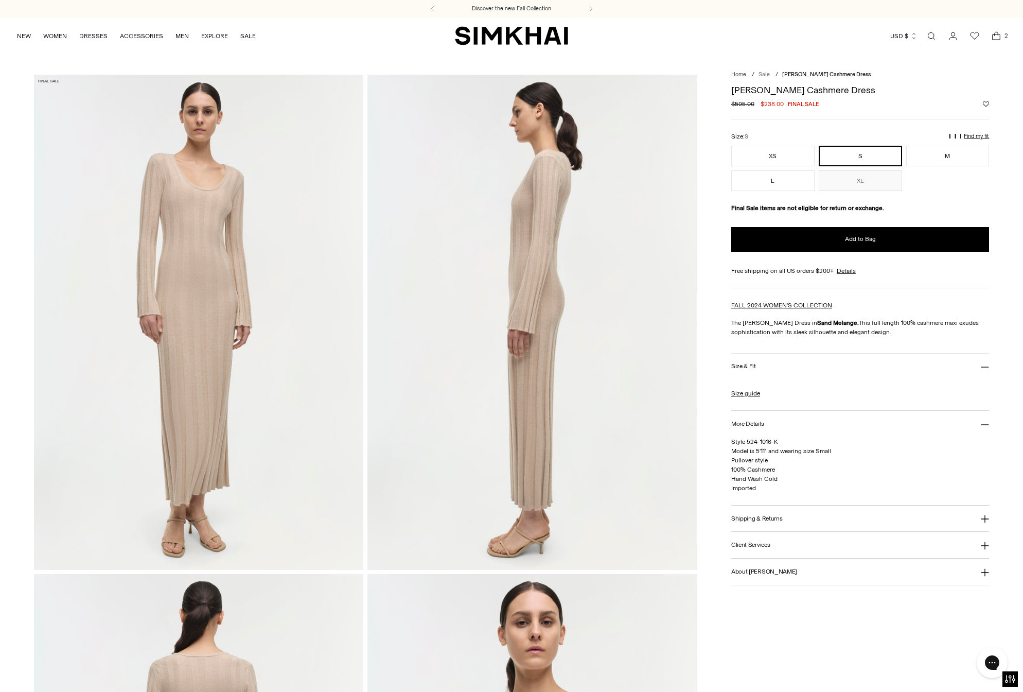
click at [763, 73] on link "Sale" at bounding box center [764, 74] width 11 height 7
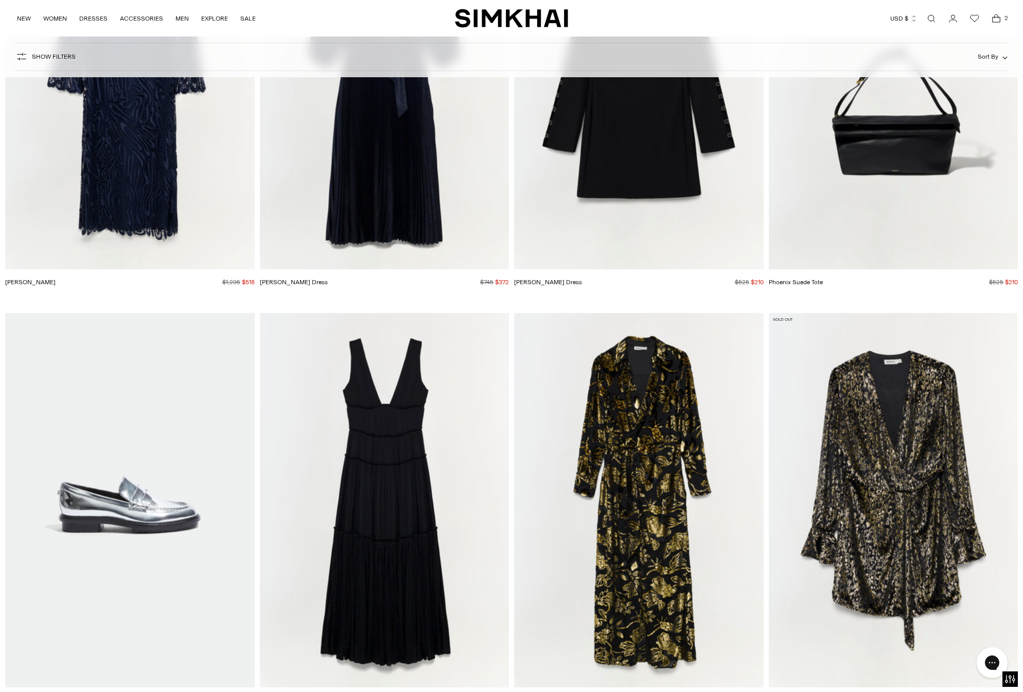
scroll to position [21752, 0]
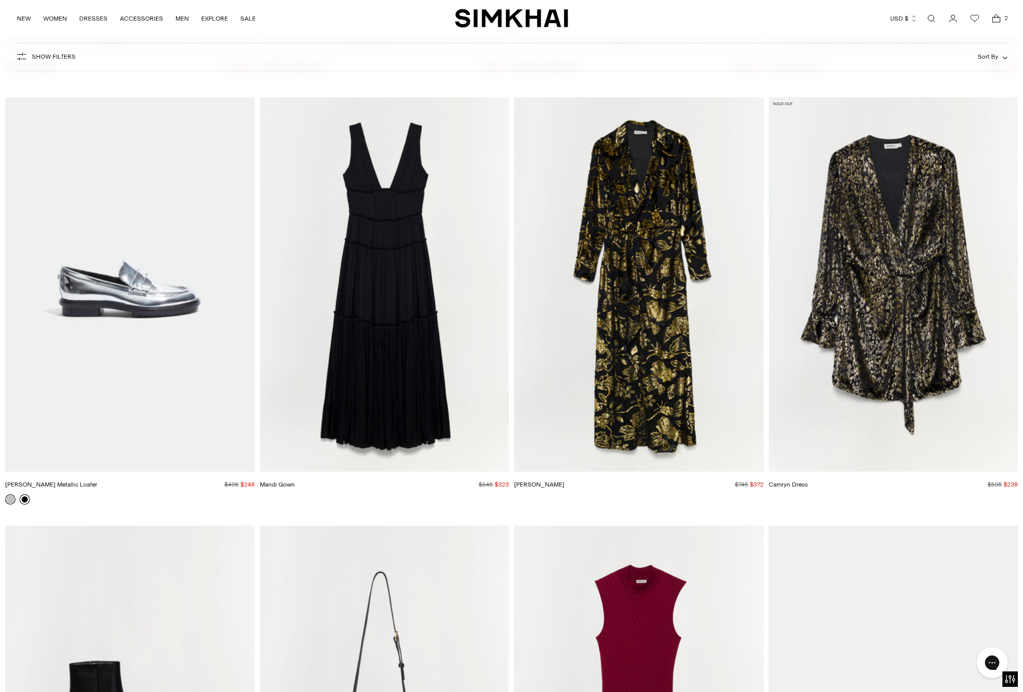
click at [21, 498] on link at bounding box center [25, 499] width 10 height 10
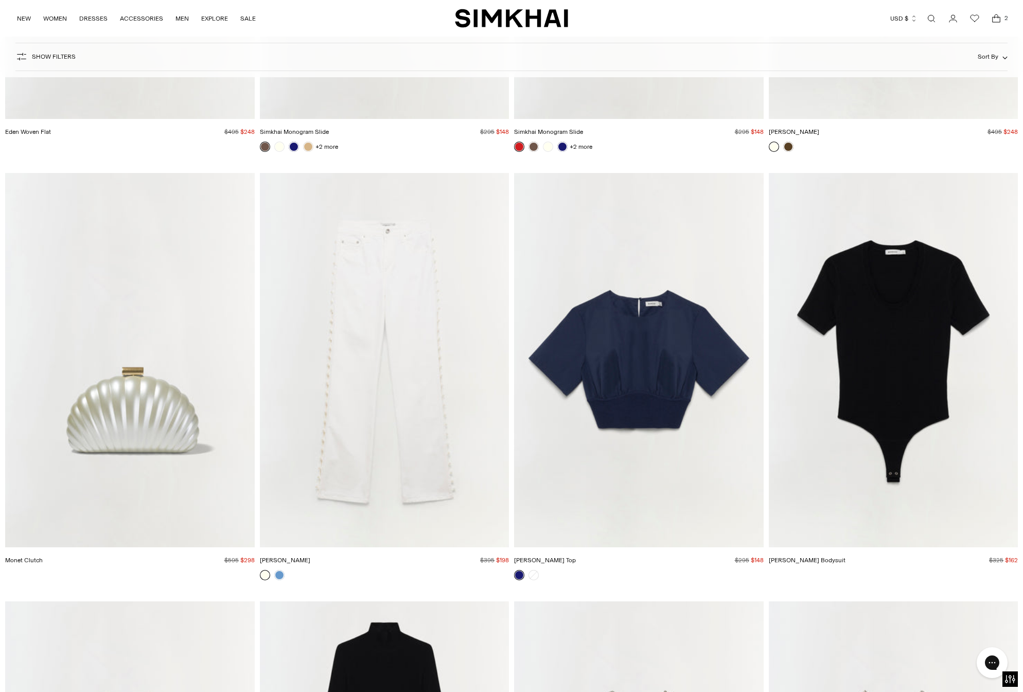
scroll to position [37370, 0]
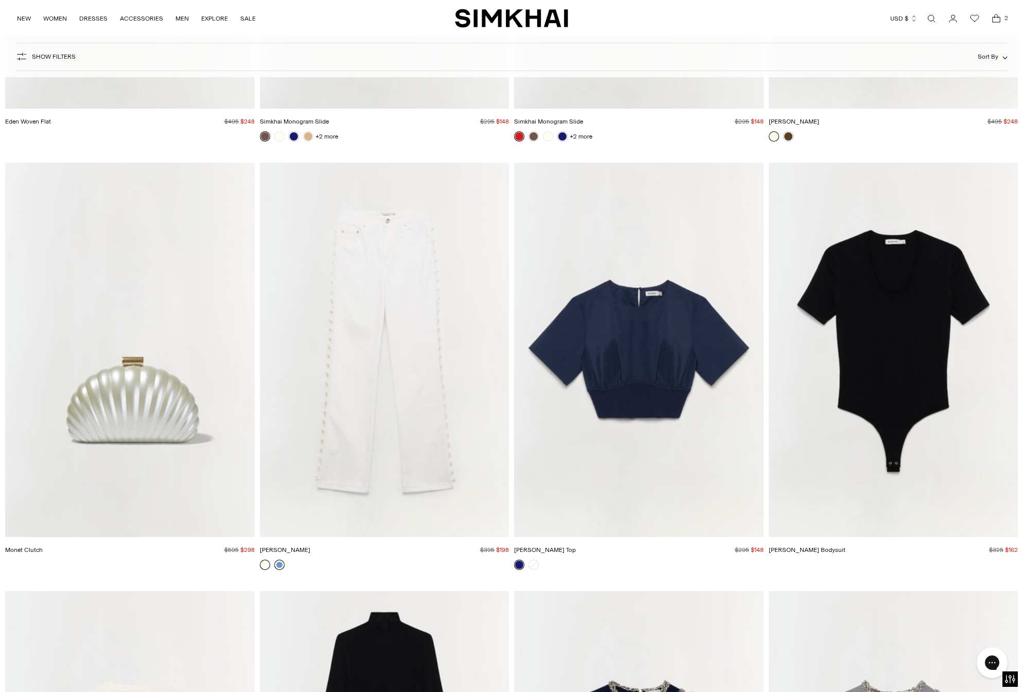
click at [281, 564] on link at bounding box center [279, 564] width 10 height 10
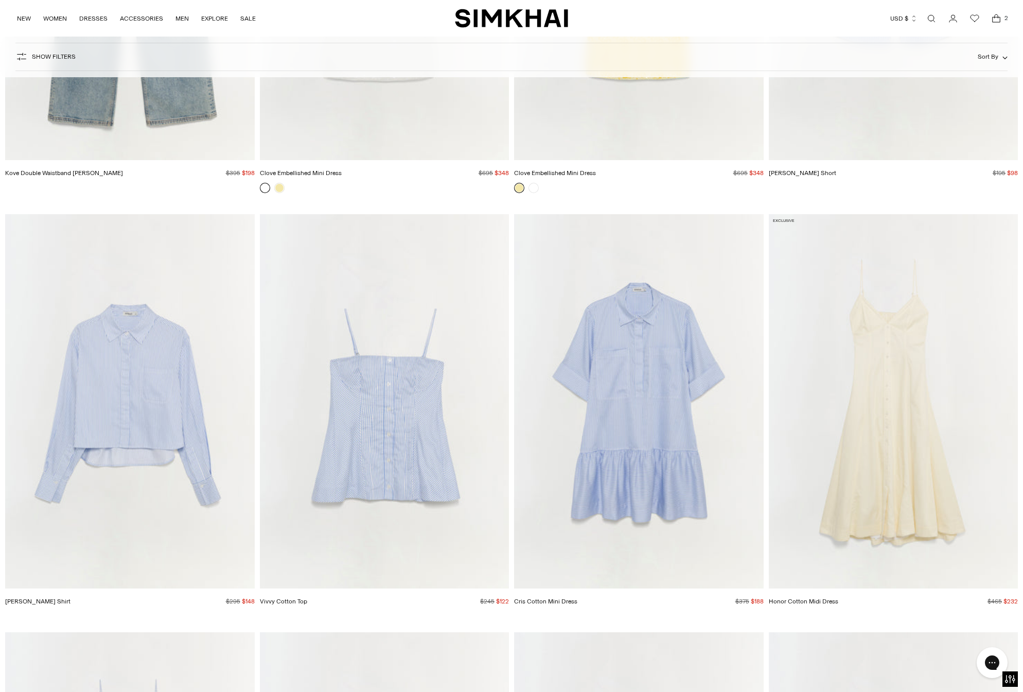
scroll to position [34906, 0]
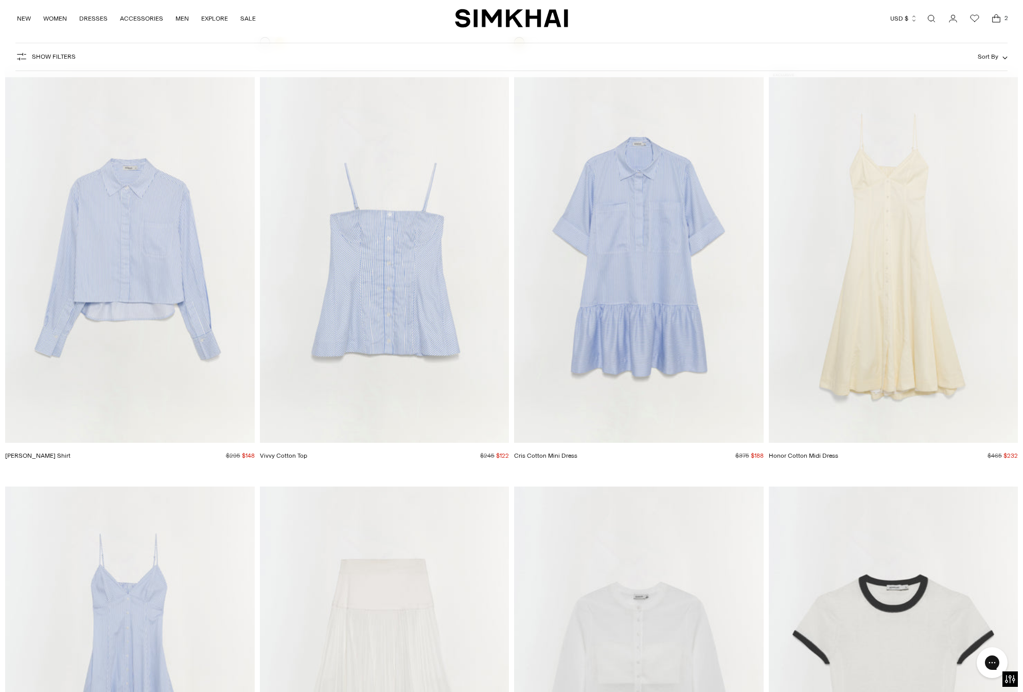
click at [0, 0] on img "Renata Cotton Shirt" at bounding box center [0, 0] width 0 height 0
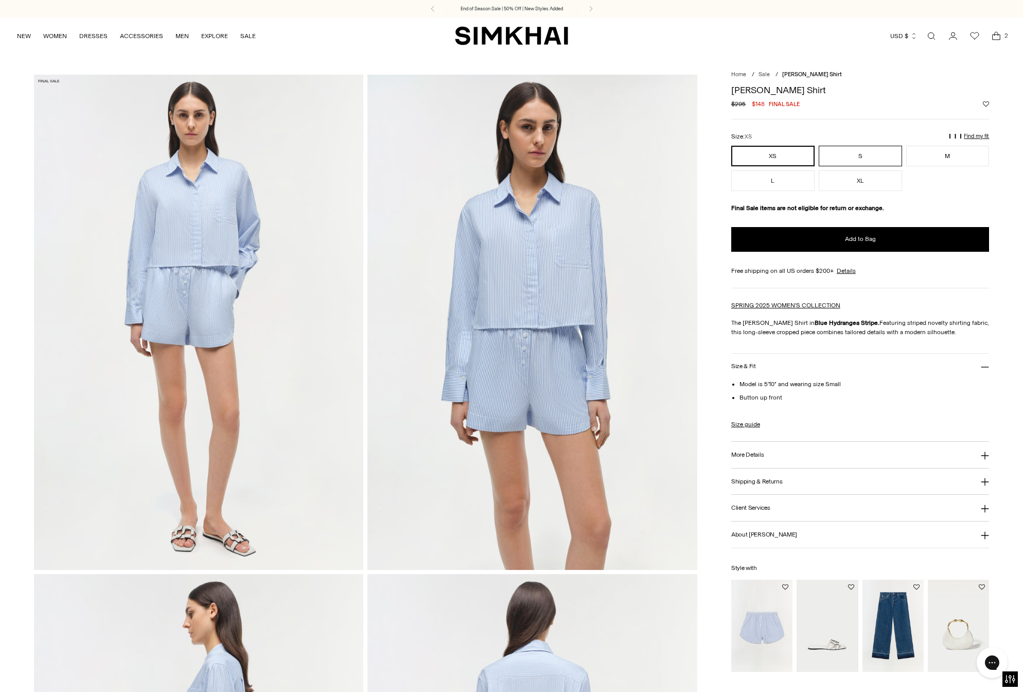
click at [879, 152] on button "S" at bounding box center [860, 156] width 83 height 21
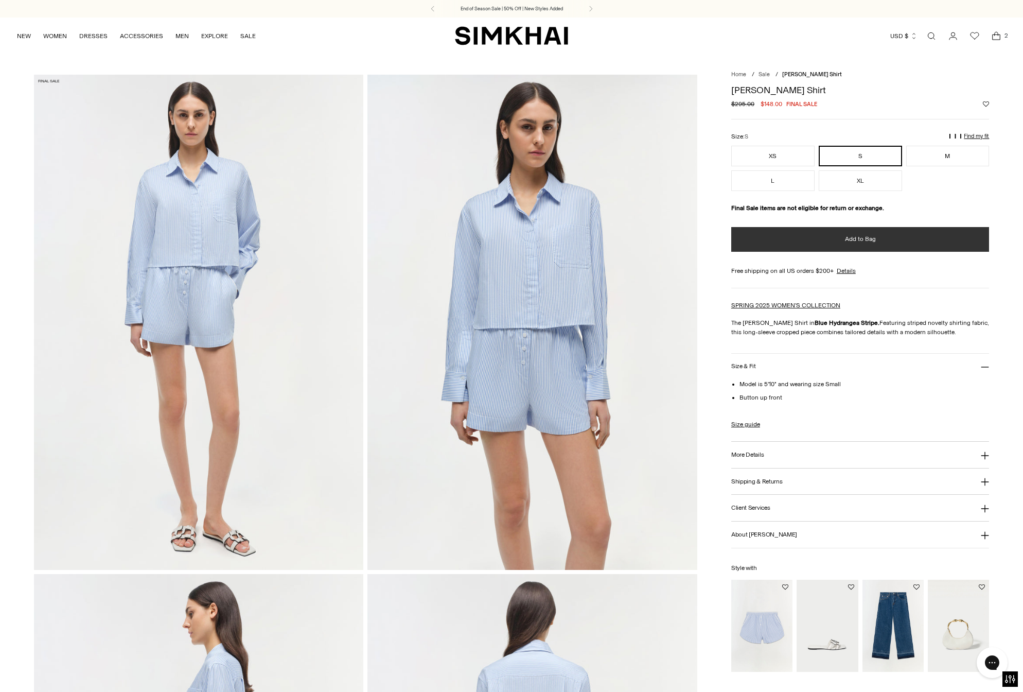
click at [858, 236] on span "Add to Bag" at bounding box center [860, 239] width 31 height 9
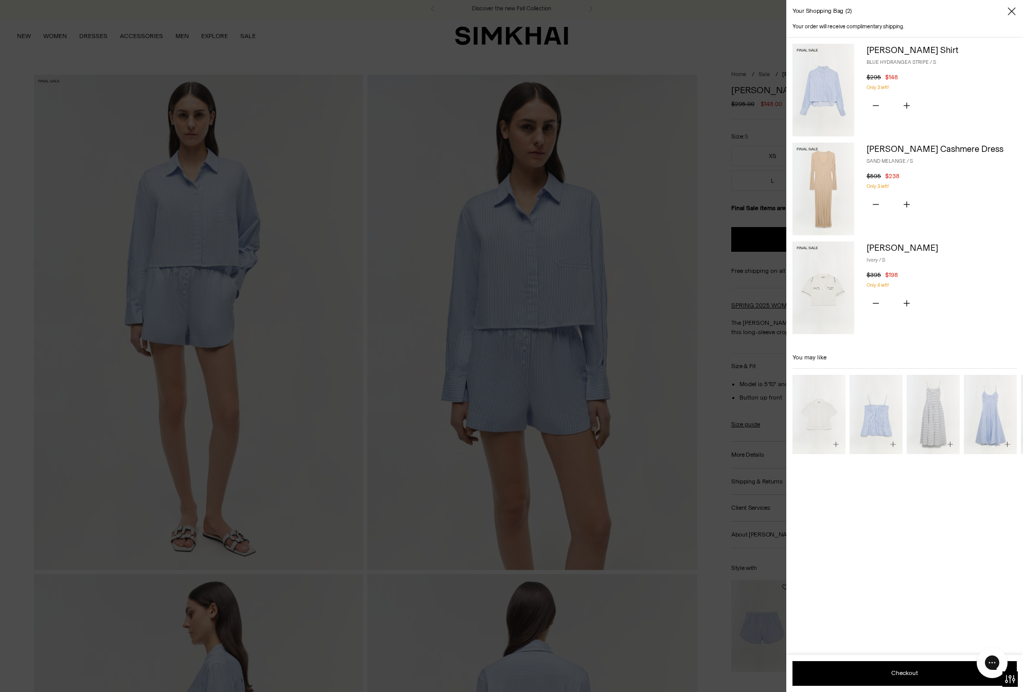
click at [603, 543] on div at bounding box center [511, 346] width 1023 height 692
